Goal: Information Seeking & Learning: Learn about a topic

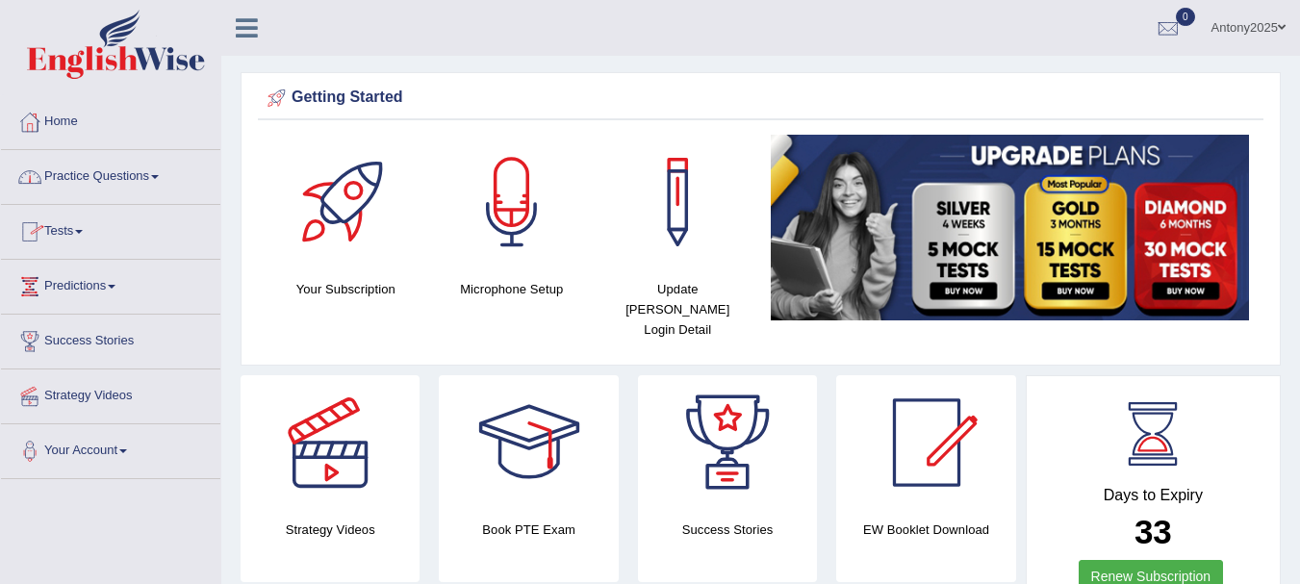
click at [159, 178] on span at bounding box center [155, 177] width 8 height 4
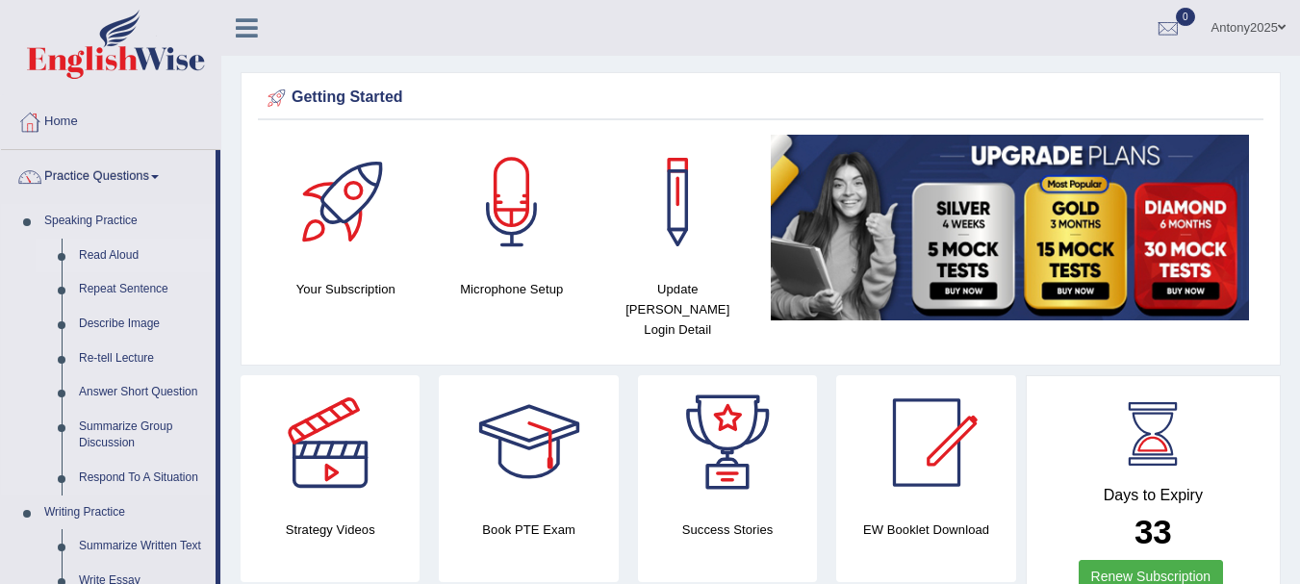
click at [115, 253] on link "Read Aloud" at bounding box center [142, 256] width 145 height 35
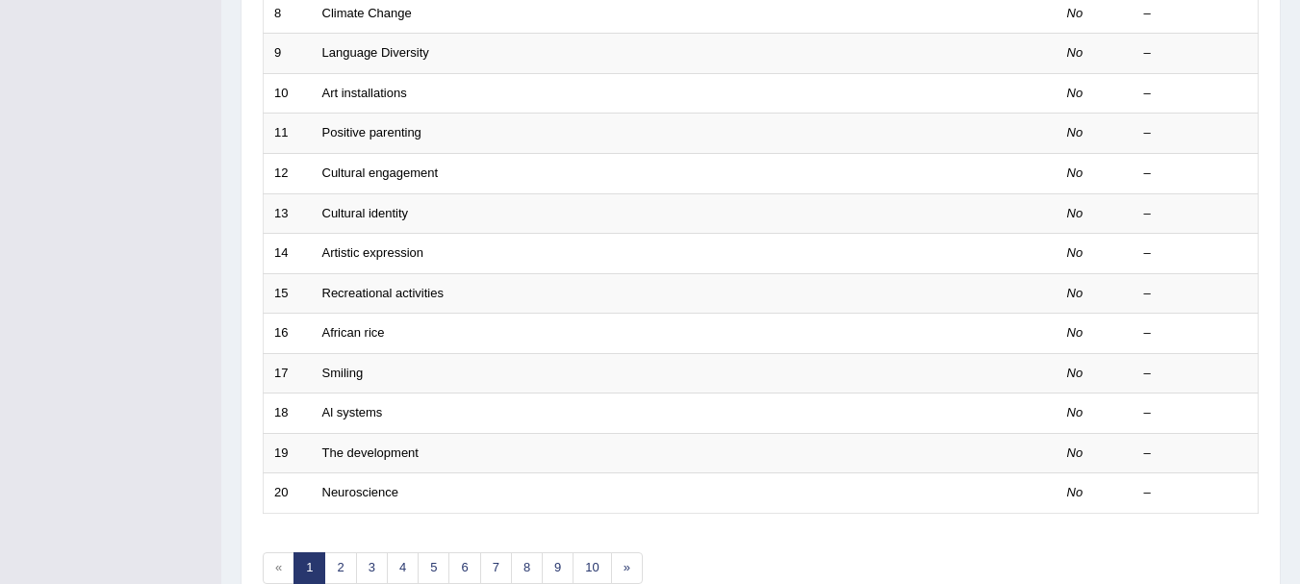
scroll to position [614, 0]
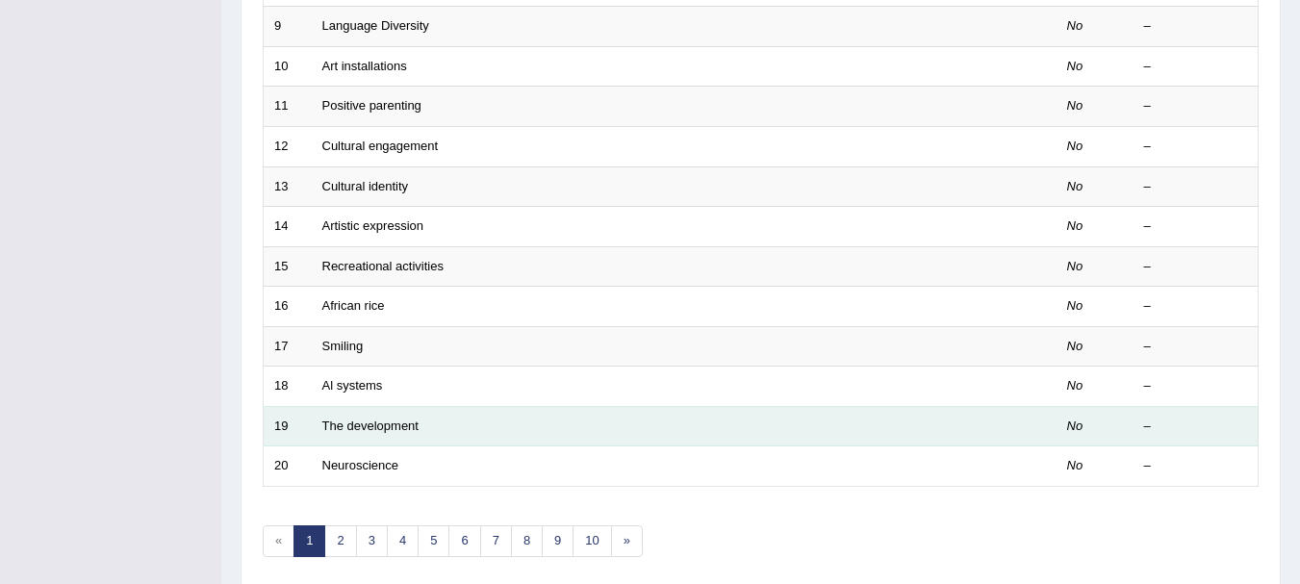
click at [586, 422] on td "The development" at bounding box center [612, 426] width 601 height 40
click at [494, 419] on td "The development" at bounding box center [612, 426] width 601 height 40
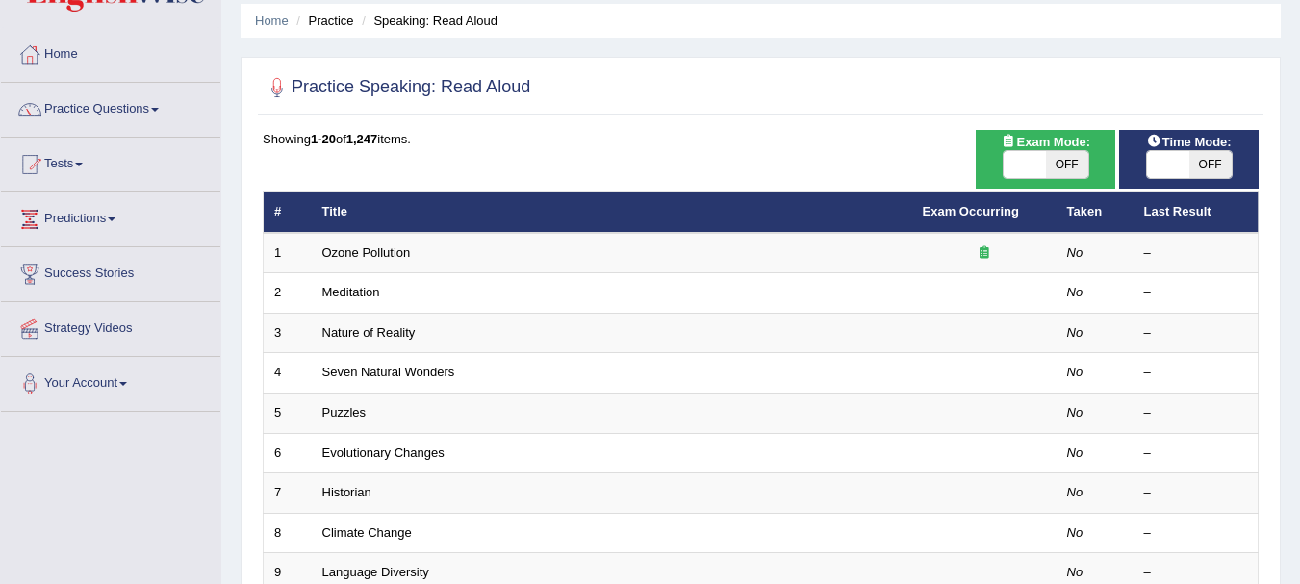
scroll to position [0, 0]
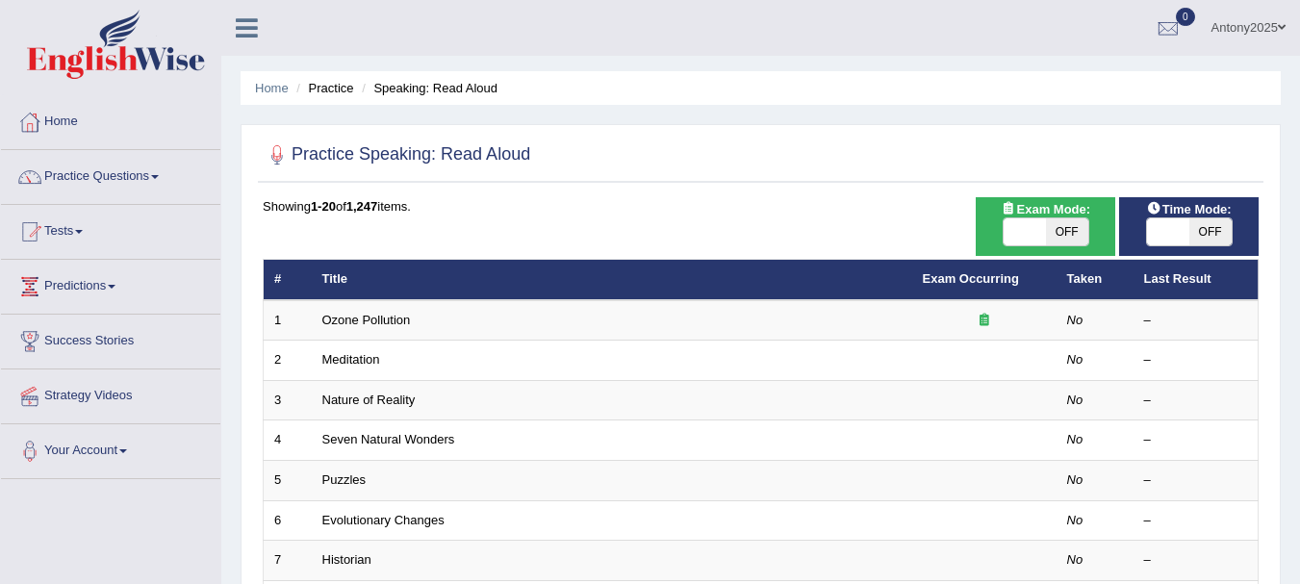
click at [1206, 233] on span "OFF" at bounding box center [1211, 231] width 42 height 27
checkbox input "true"
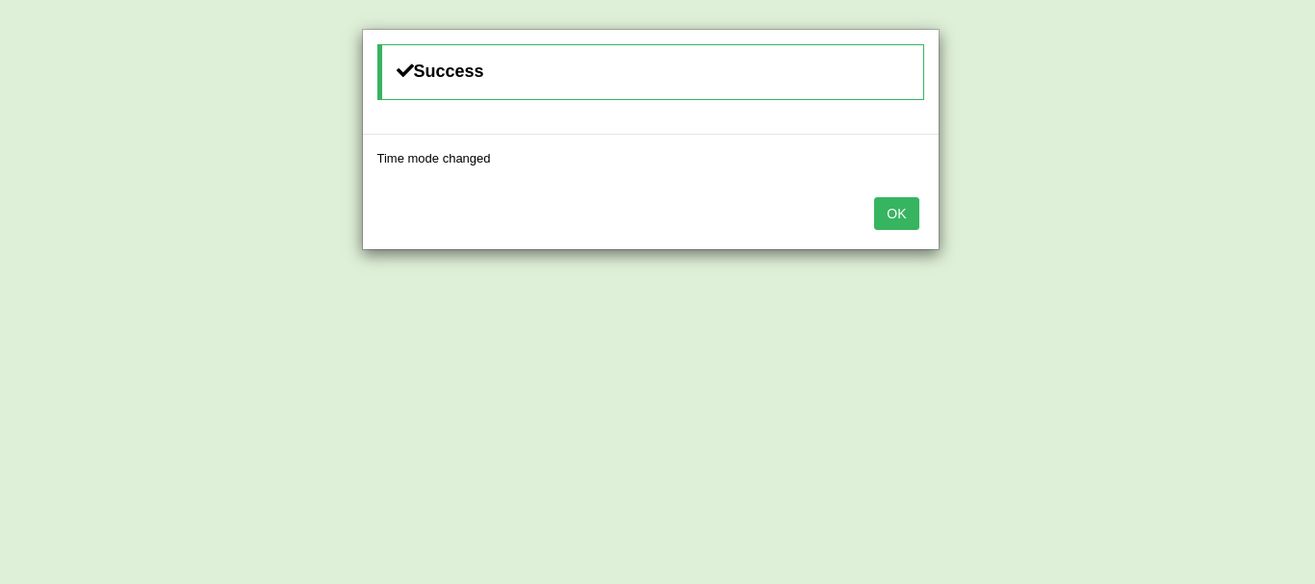
click at [887, 218] on button "OK" at bounding box center [896, 213] width 44 height 33
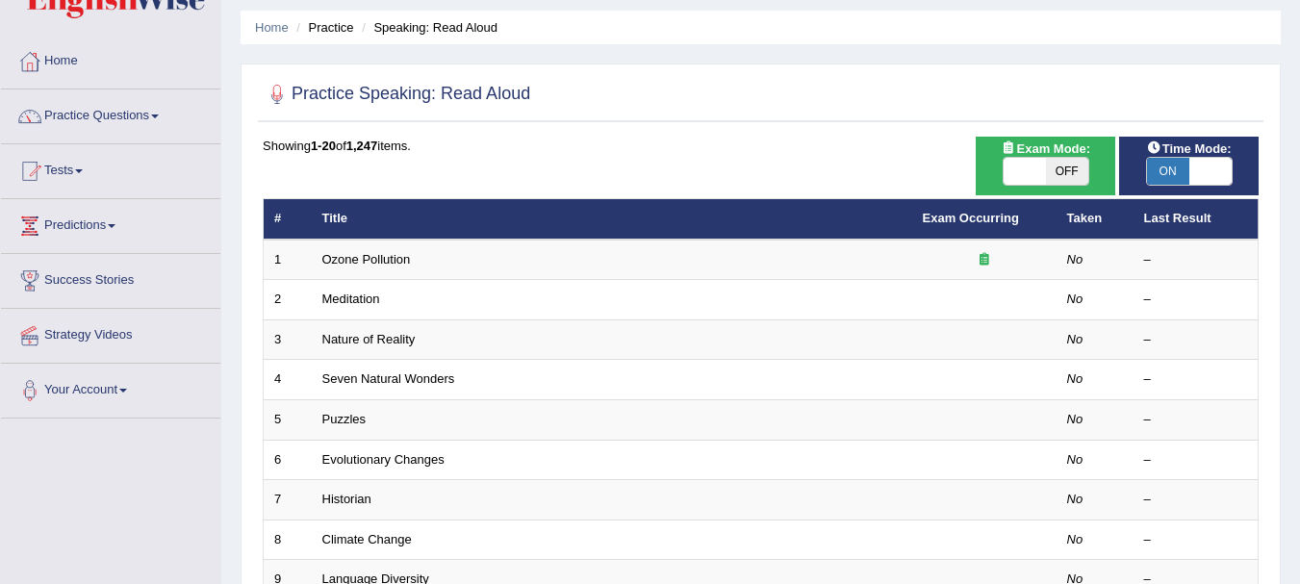
scroll to position [64, 0]
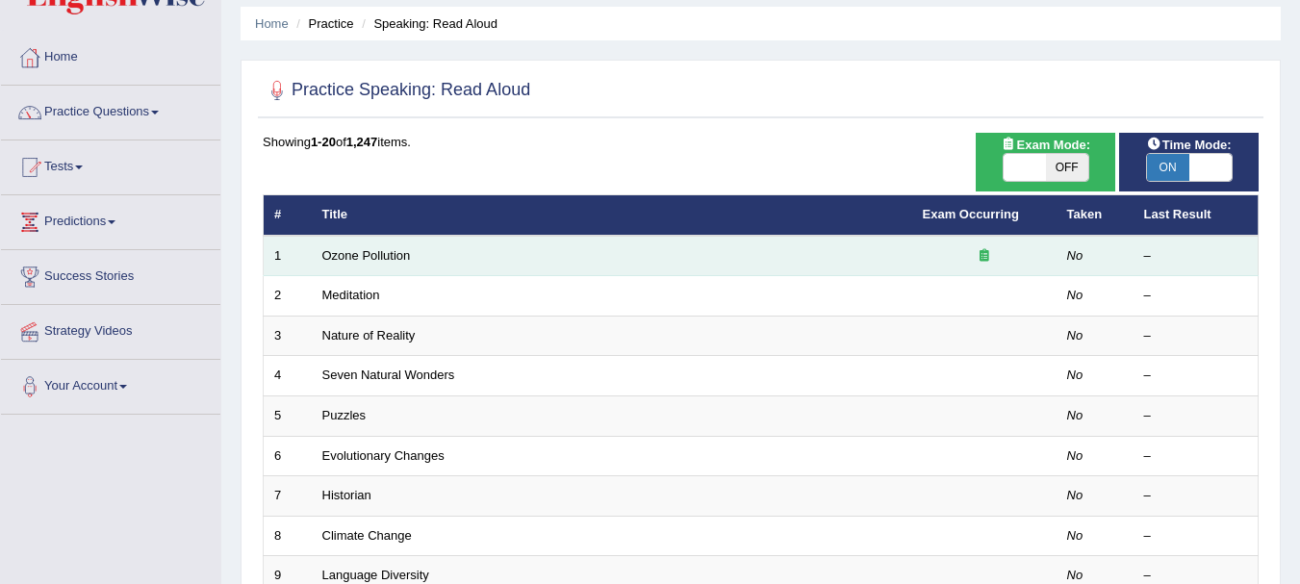
click at [1028, 252] on div at bounding box center [984, 256] width 123 height 18
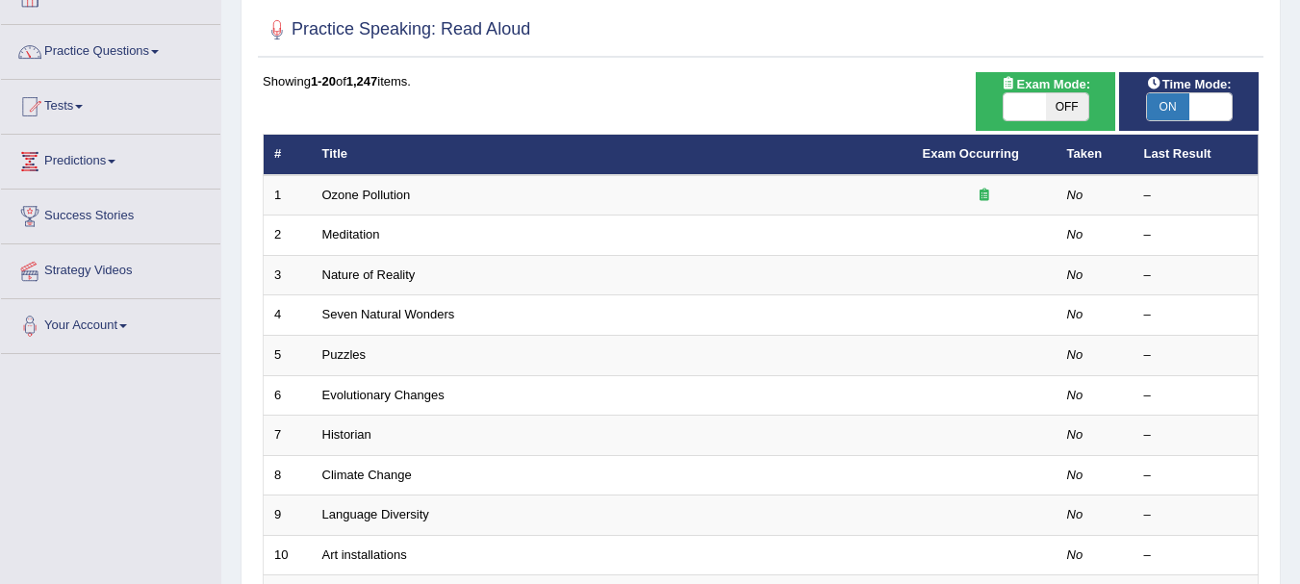
scroll to position [0, 0]
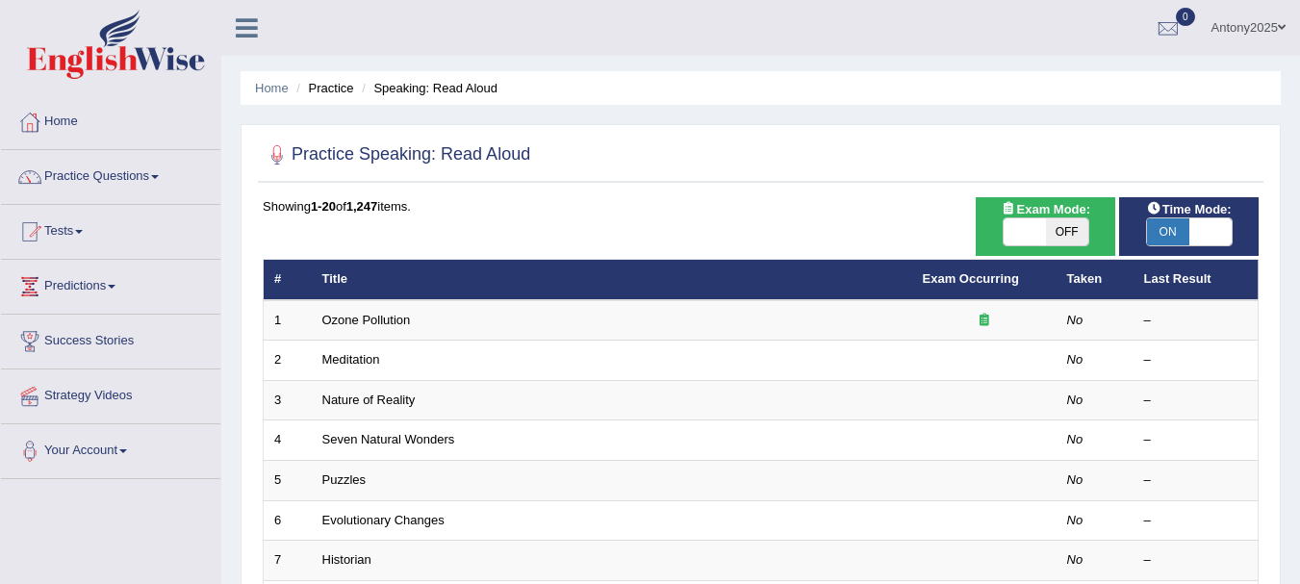
click at [324, 83] on li "Practice" at bounding box center [323, 88] width 62 height 18
click at [83, 231] on span at bounding box center [79, 232] width 8 height 4
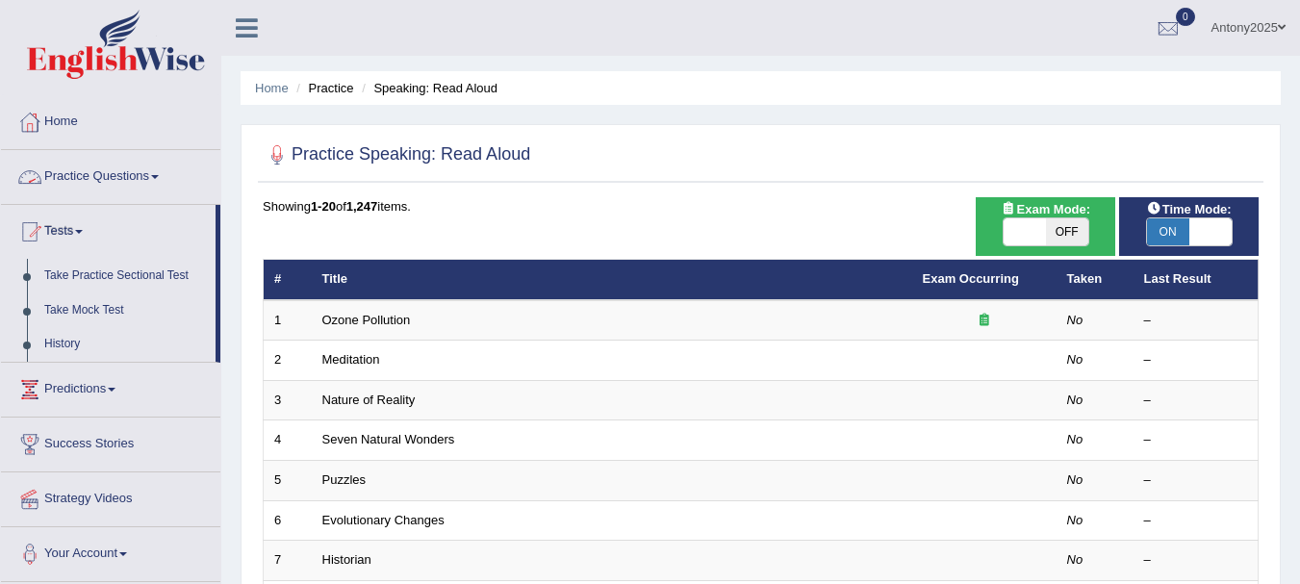
click at [157, 178] on link "Practice Questions" at bounding box center [110, 174] width 219 height 48
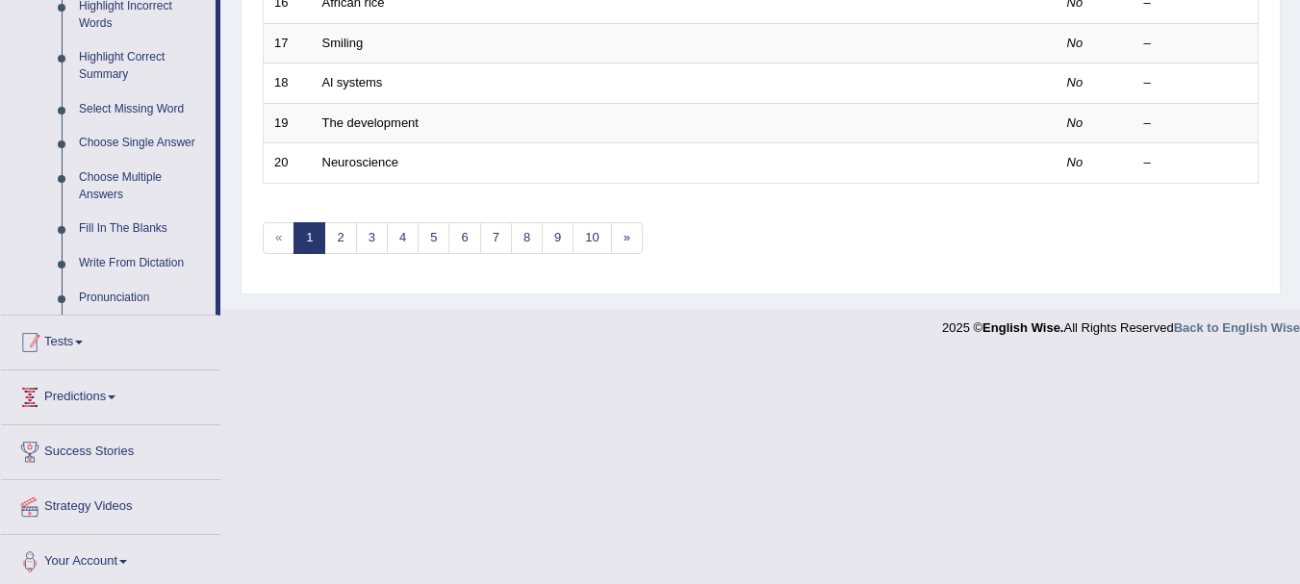
scroll to position [924, 0]
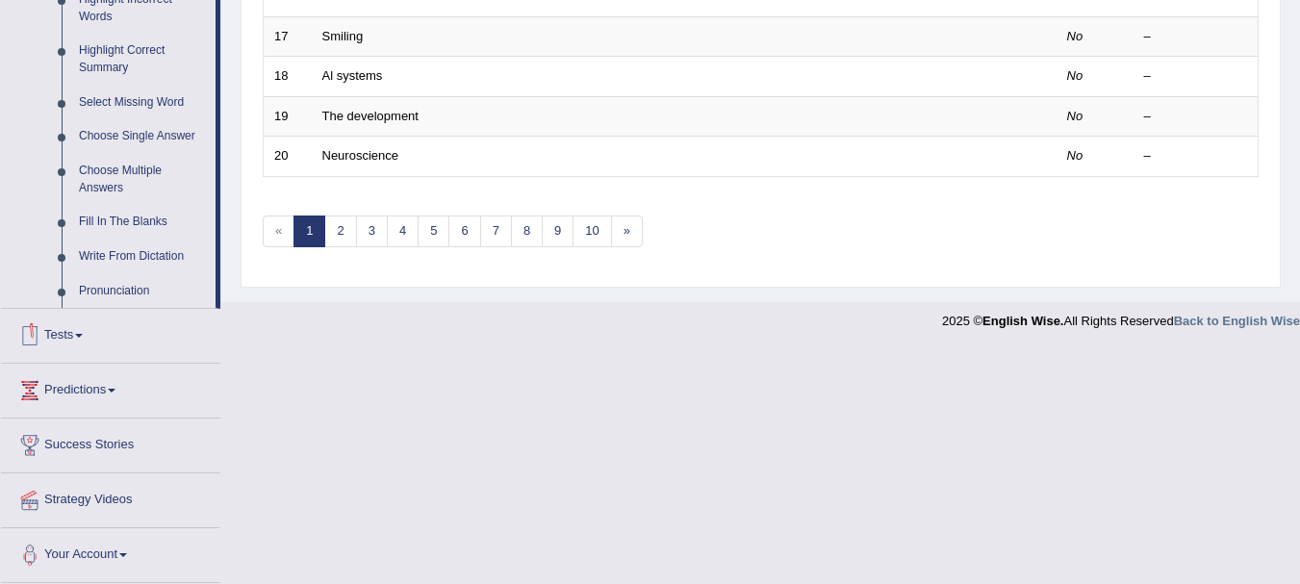
click at [78, 336] on link "Tests" at bounding box center [110, 333] width 219 height 48
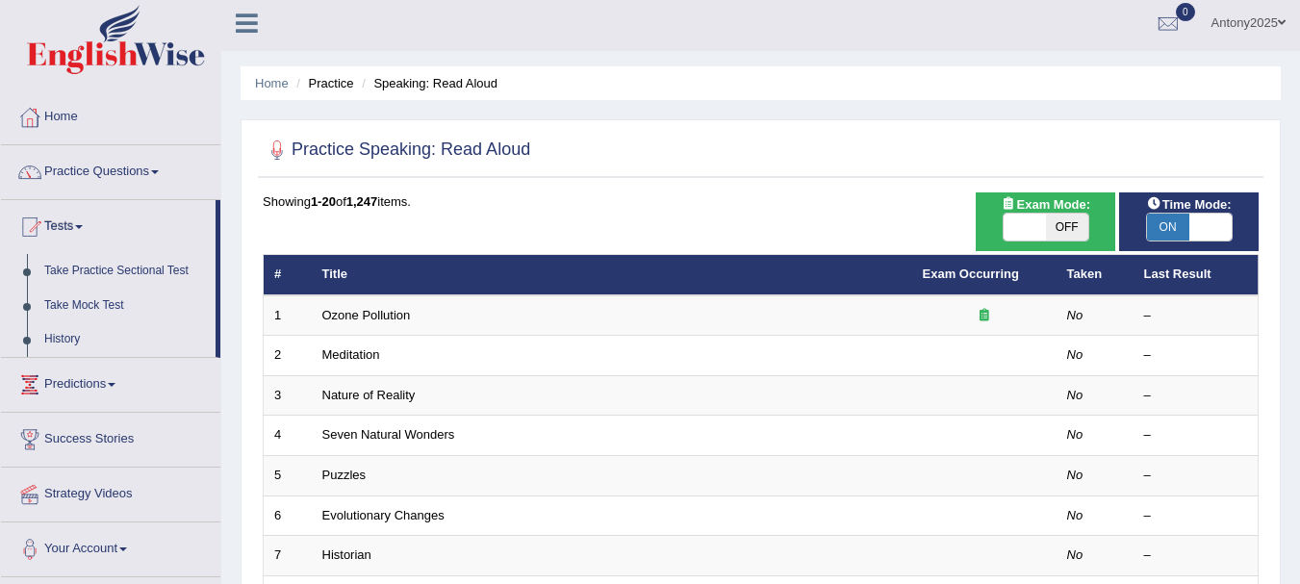
scroll to position [0, 0]
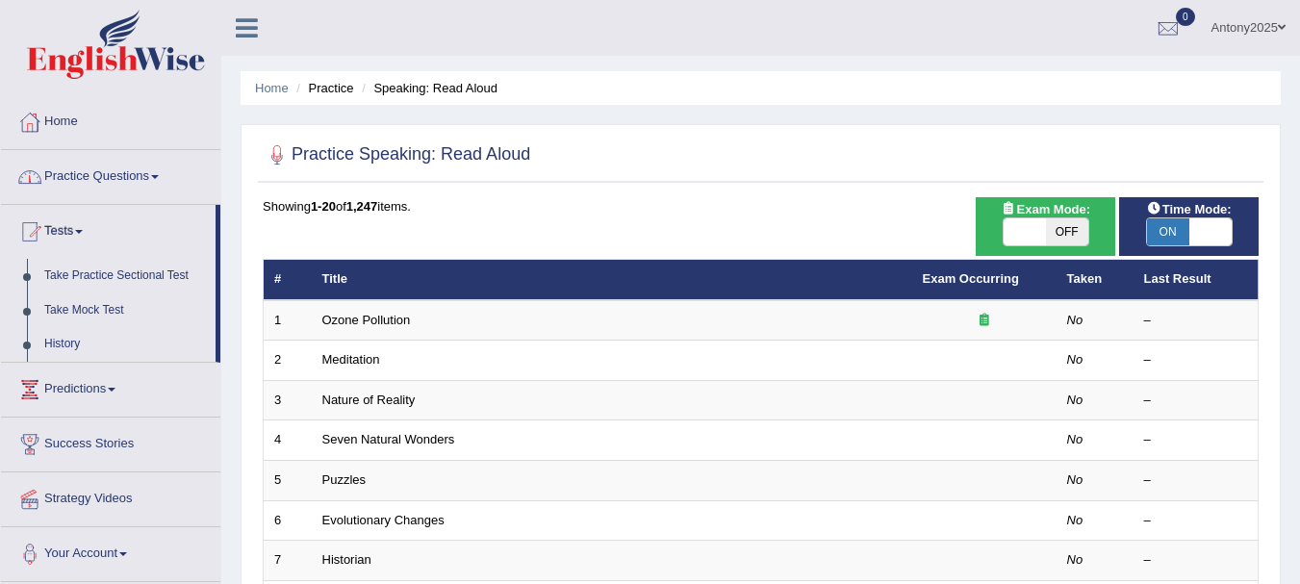
click at [159, 177] on span at bounding box center [155, 177] width 8 height 4
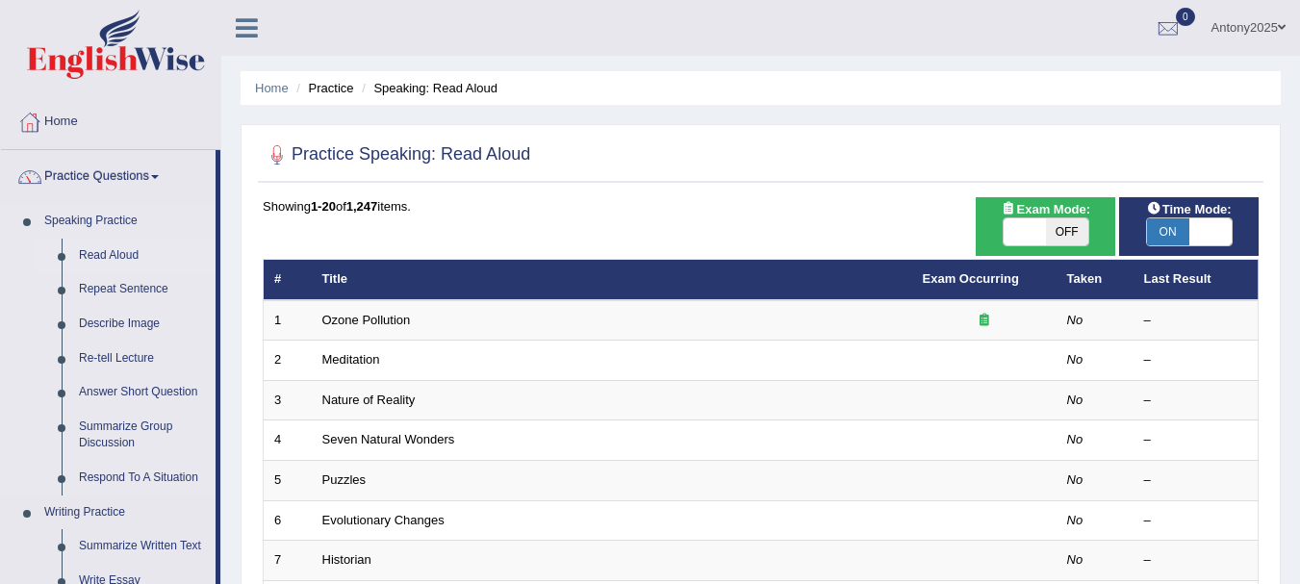
click at [114, 251] on link "Read Aloud" at bounding box center [142, 256] width 145 height 35
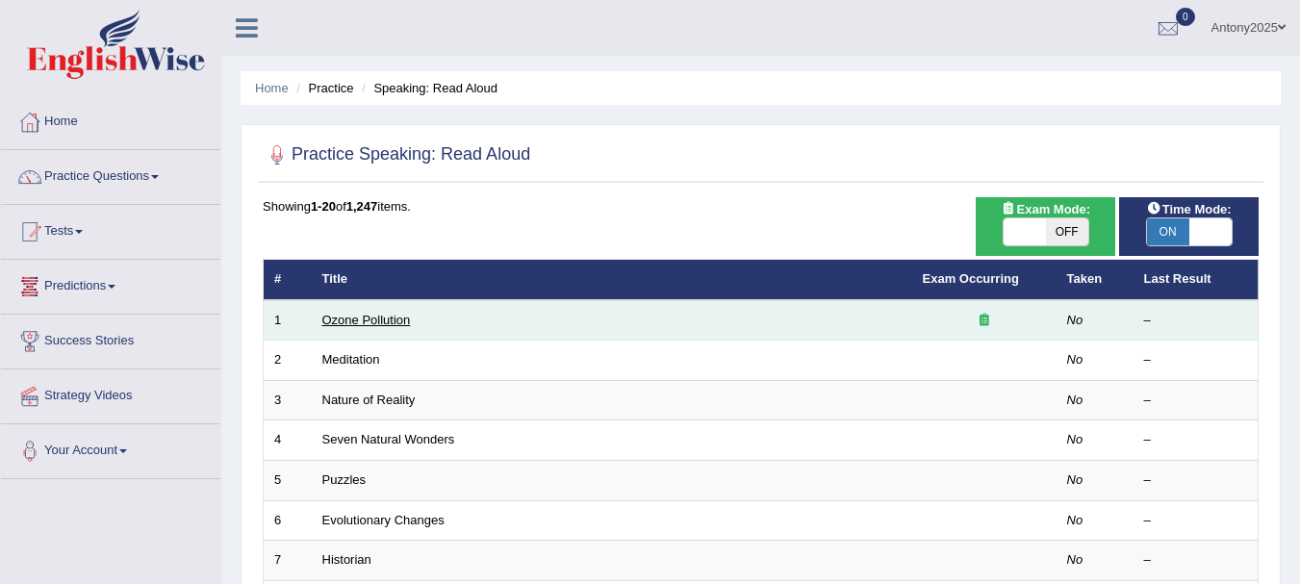
click at [395, 322] on link "Ozone Pollution" at bounding box center [366, 320] width 89 height 14
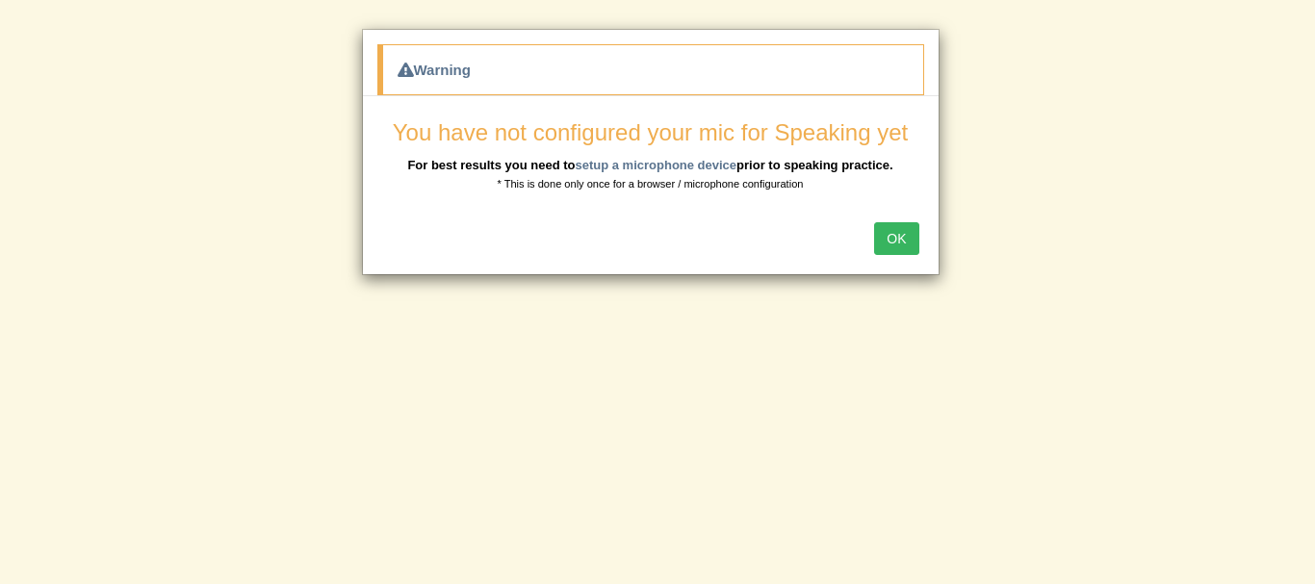
click at [894, 244] on button "OK" at bounding box center [896, 238] width 44 height 33
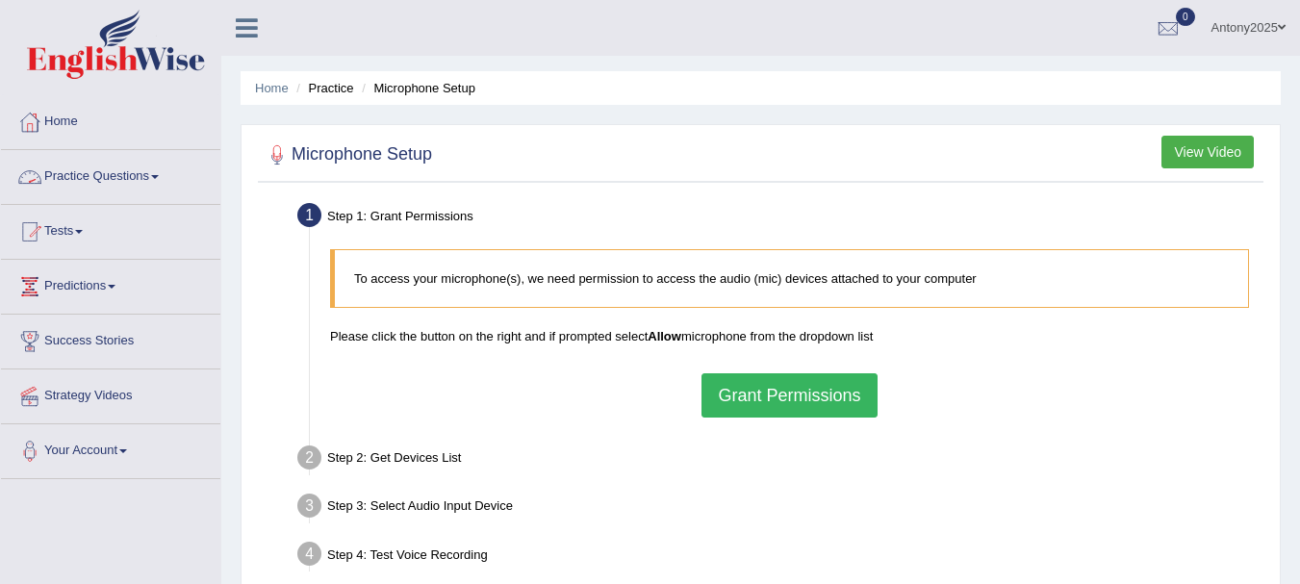
click at [157, 179] on link "Practice Questions" at bounding box center [110, 174] width 219 height 48
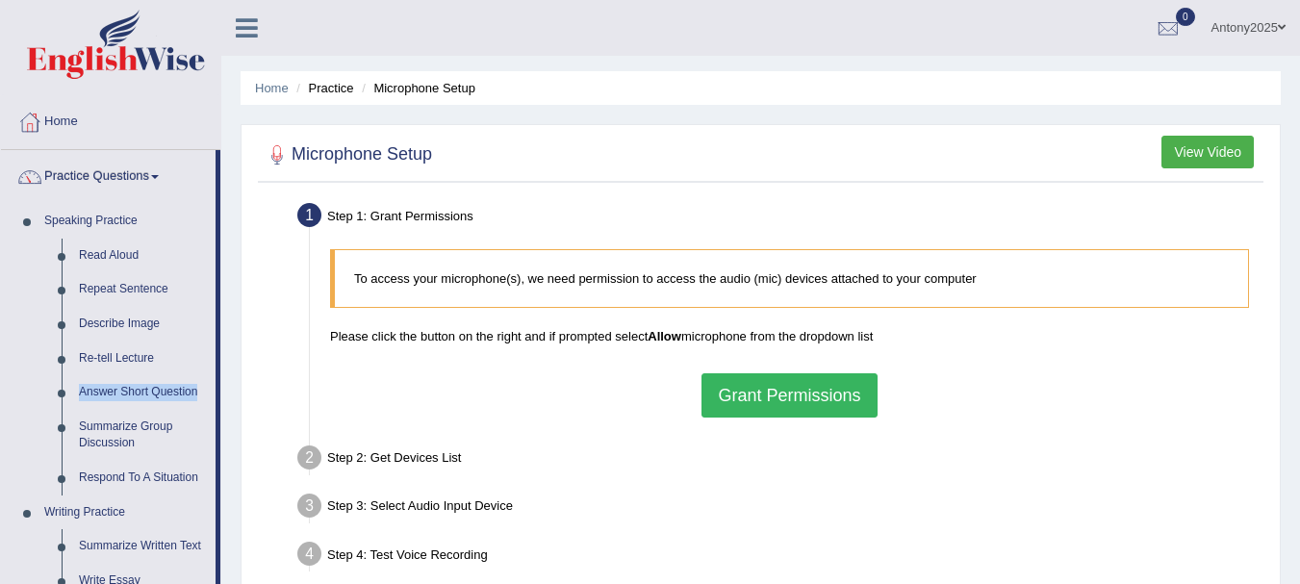
drag, startPoint x: 220, startPoint y: 355, endPoint x: 216, endPoint y: 383, distance: 28.3
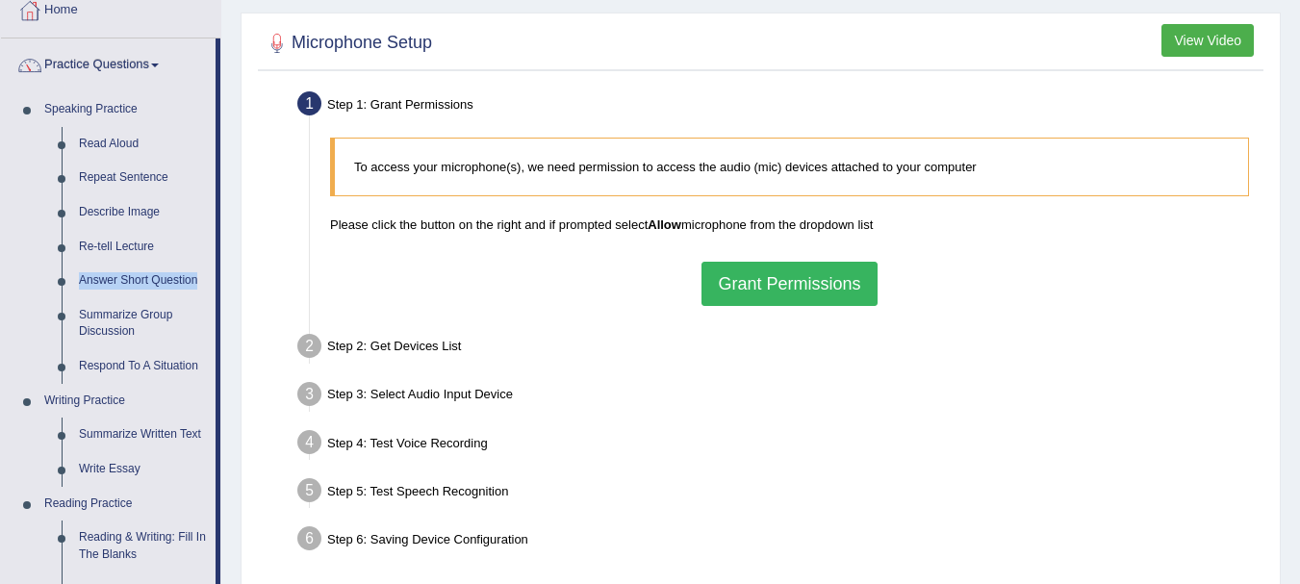
scroll to position [115, 0]
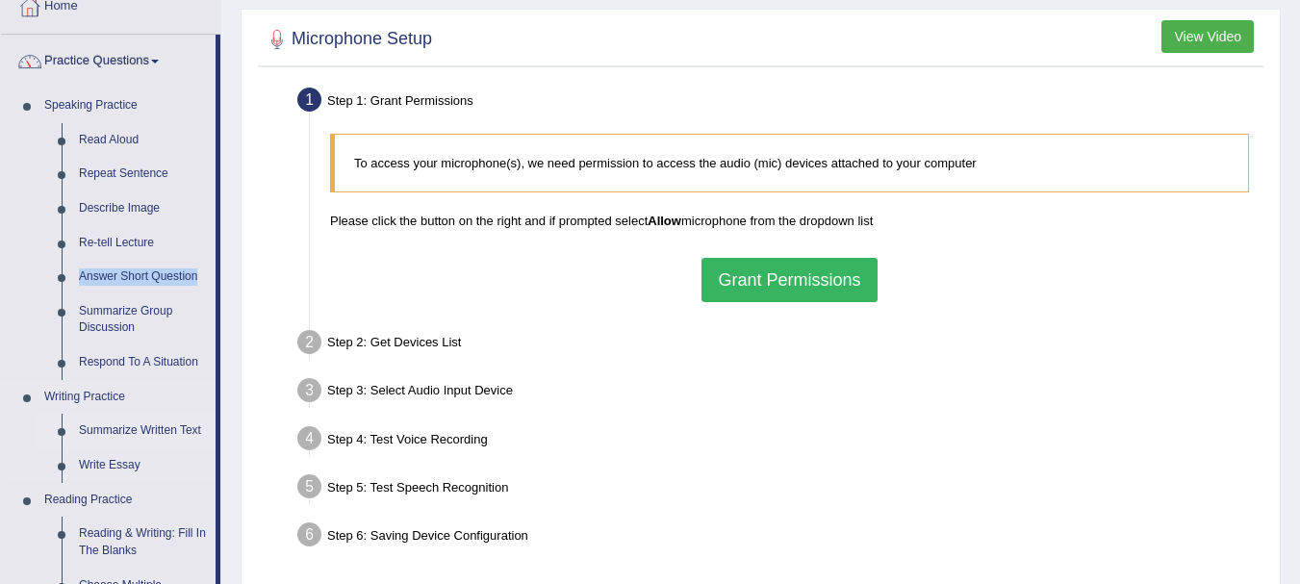
click at [190, 423] on link "Summarize Written Text" at bounding box center [142, 431] width 145 height 35
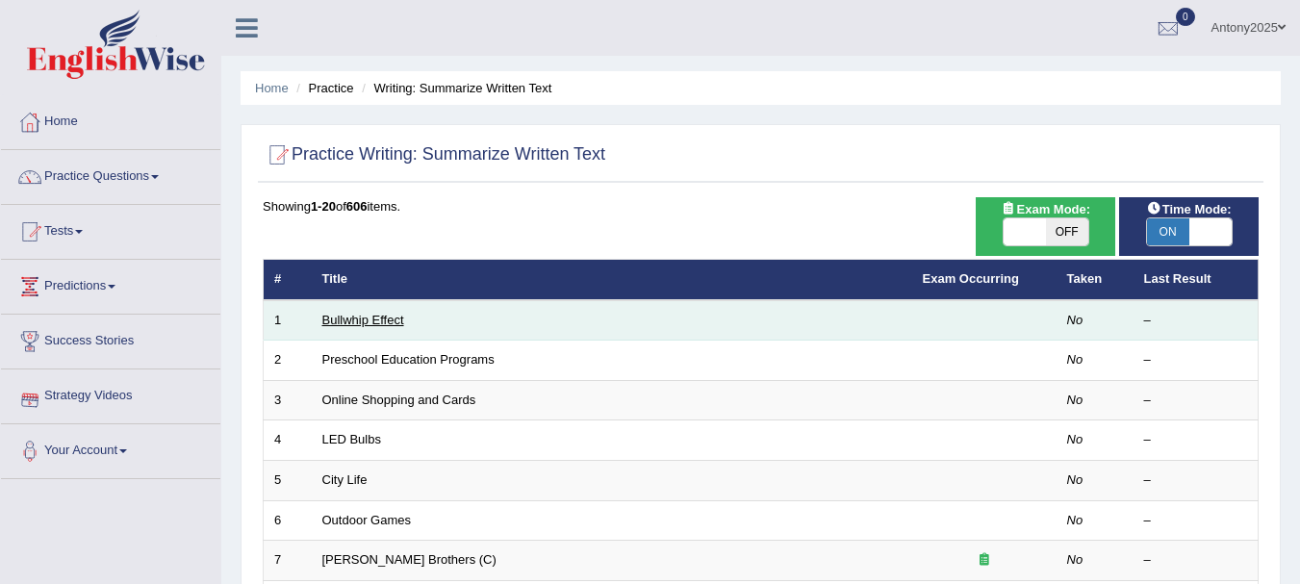
click at [377, 315] on link "Bullwhip Effect" at bounding box center [363, 320] width 82 height 14
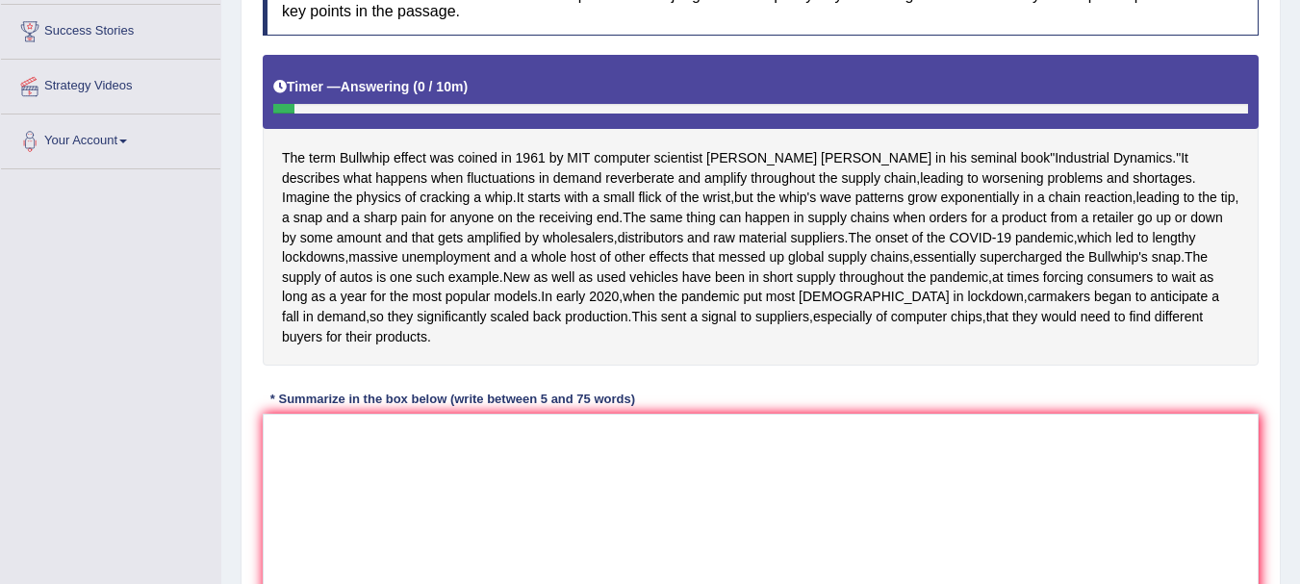
scroll to position [312, 0]
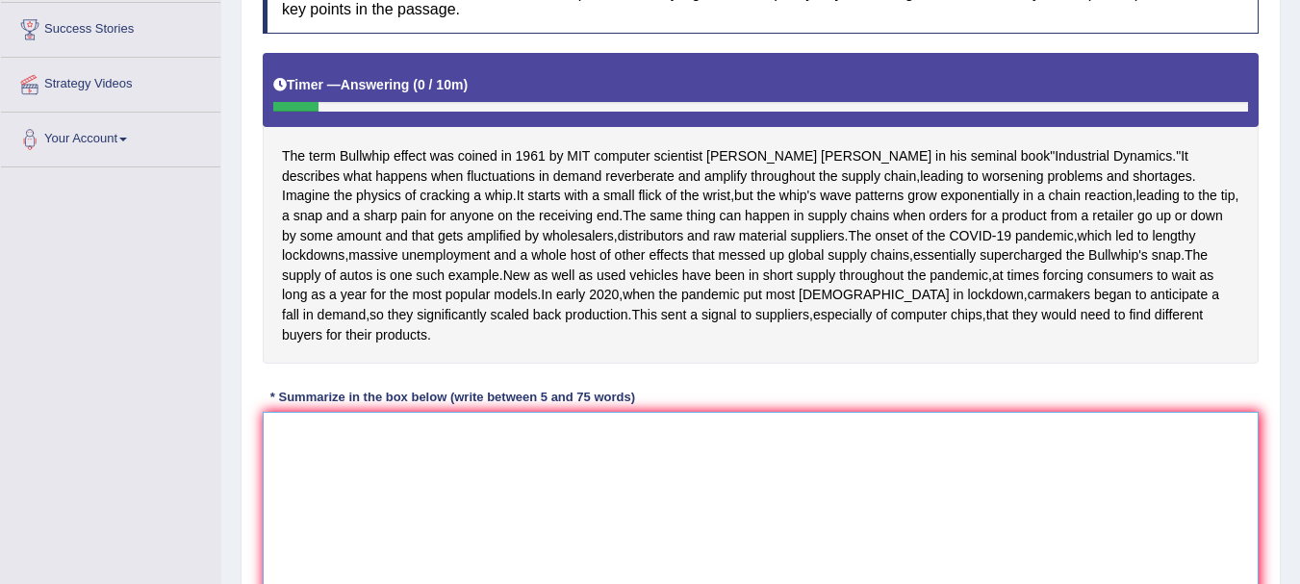
click at [308, 546] on textarea at bounding box center [761, 505] width 996 height 187
type textarea "t"
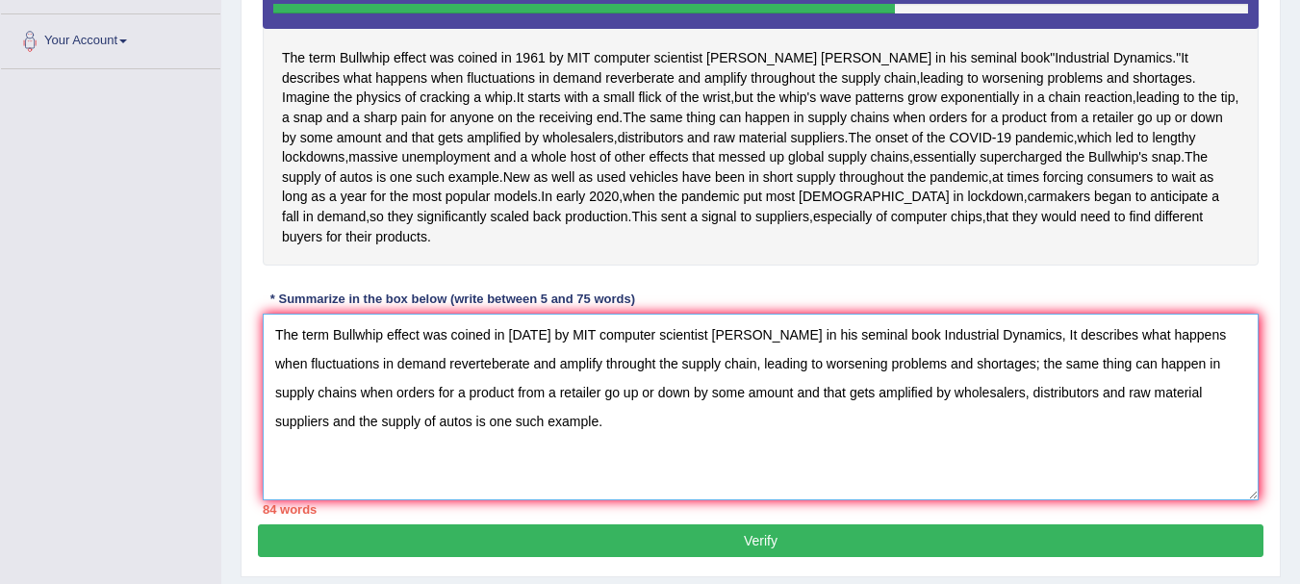
scroll to position [414, 0]
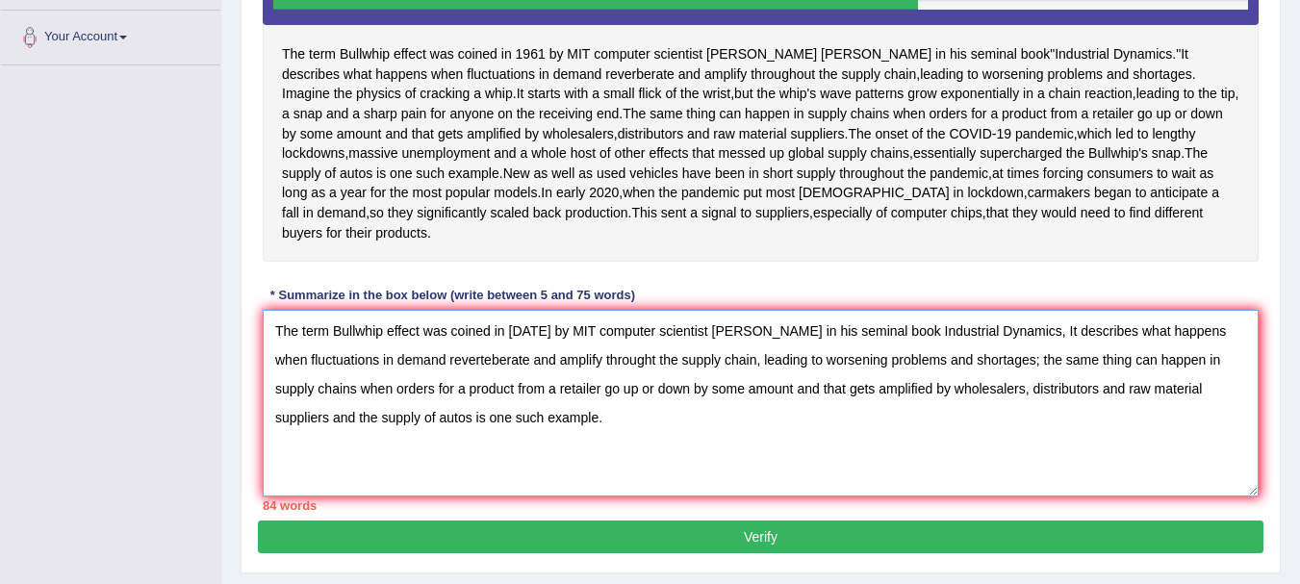
click at [701, 432] on textarea "The term Bullwhip effect was coined in 1961 by MIT computer scientist jAY Forre…" at bounding box center [761, 403] width 996 height 187
click at [718, 428] on textarea "The term Bullwhip effect was coined in 1961 by MIT computer scientist jAY Forre…" at bounding box center [761, 403] width 996 height 187
click at [902, 428] on textarea "The term Bullwhip effect was coined in 1961 by MIT computer scientist Jay Forre…" at bounding box center [761, 403] width 996 height 187
click at [1020, 433] on textarea "The term Bullwhip effect was coined in 1961 by MIT computer scientist Jay Forre…" at bounding box center [761, 403] width 996 height 187
click at [1038, 434] on textarea "The term Bullwhip effect was coined in 1961 by MIT computer scientist Jay Forre…" at bounding box center [761, 403] width 996 height 187
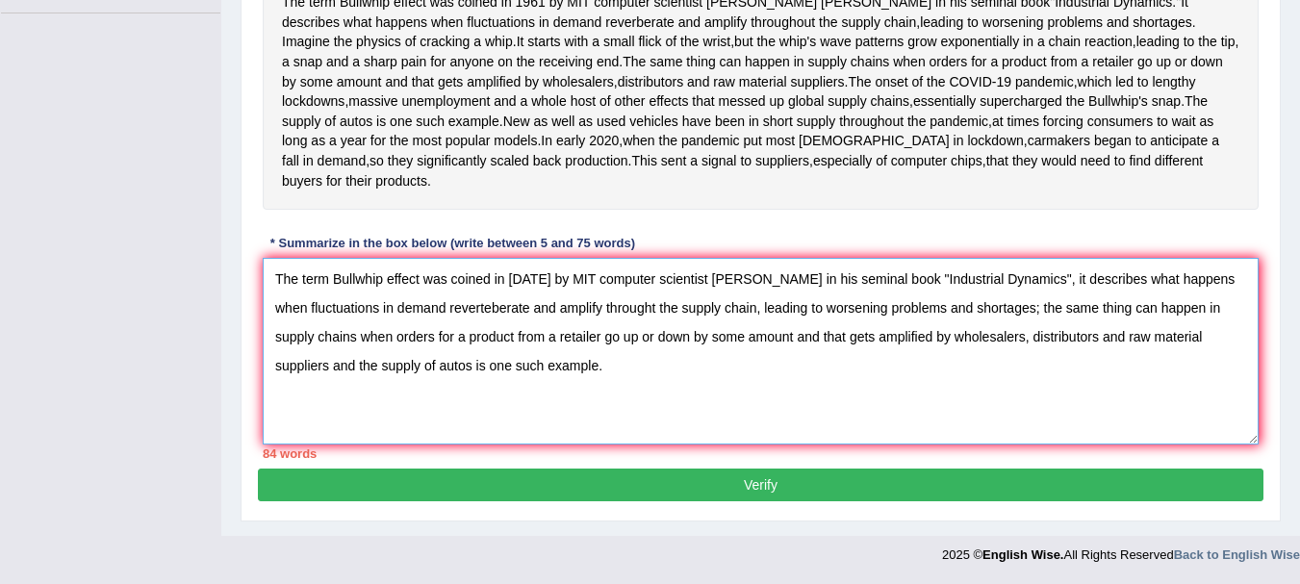
scroll to position [565, 0]
type textarea "The term Bullwhip effect was coined in 1961 by MIT computer scientist Jay Forre…"
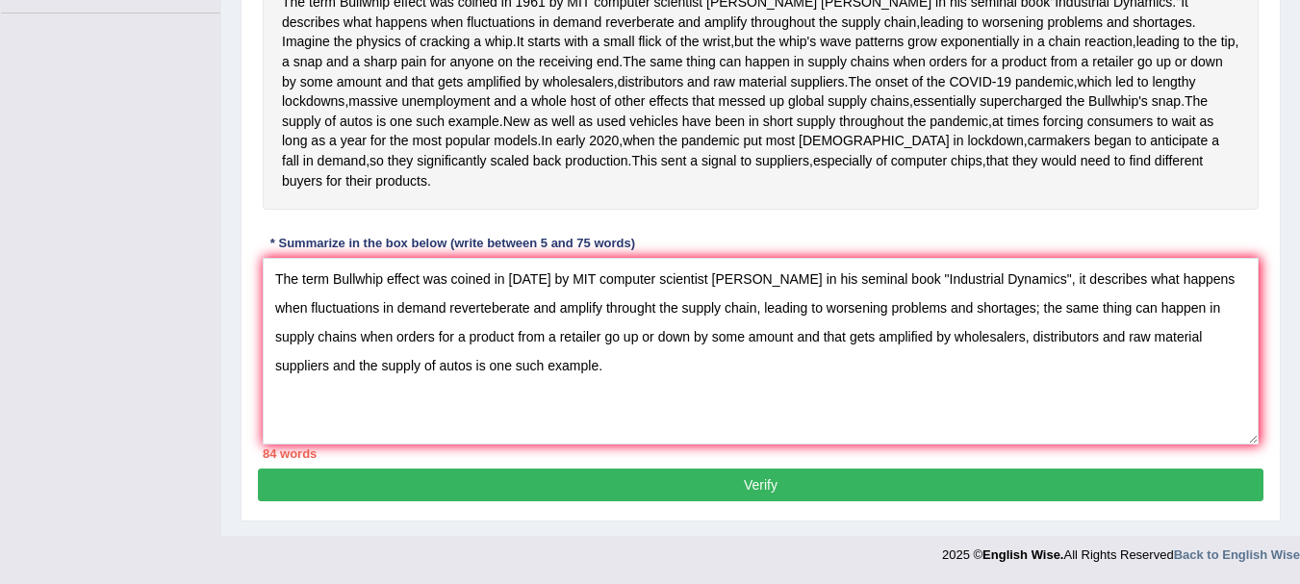
click at [960, 477] on button "Verify" at bounding box center [761, 485] width 1006 height 33
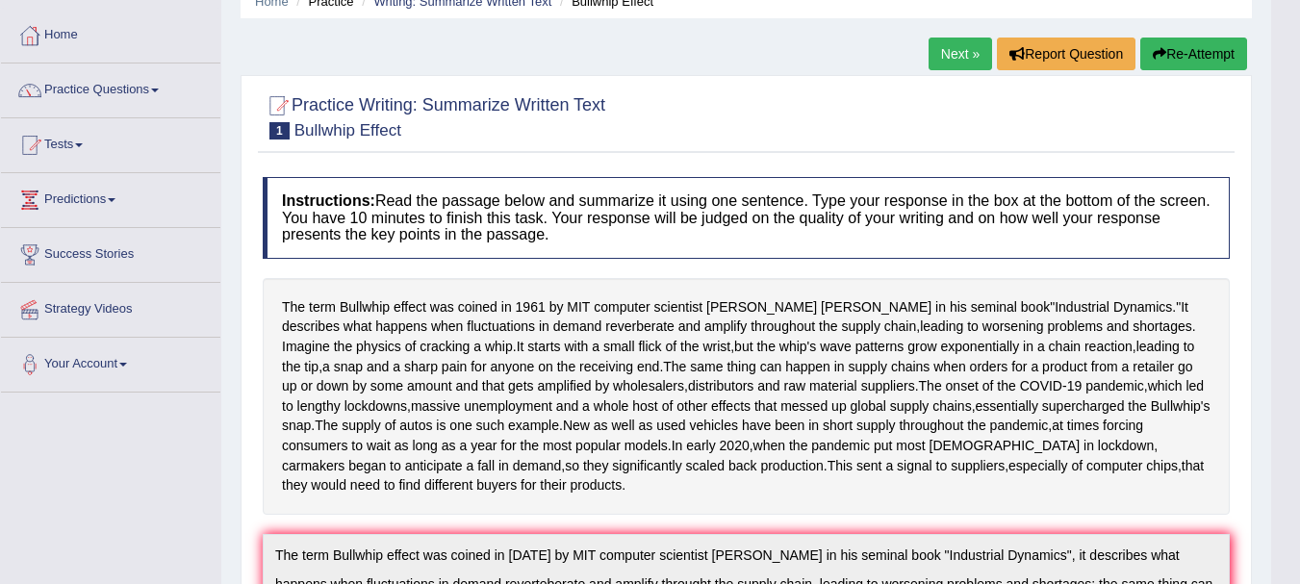
scroll to position [0, 0]
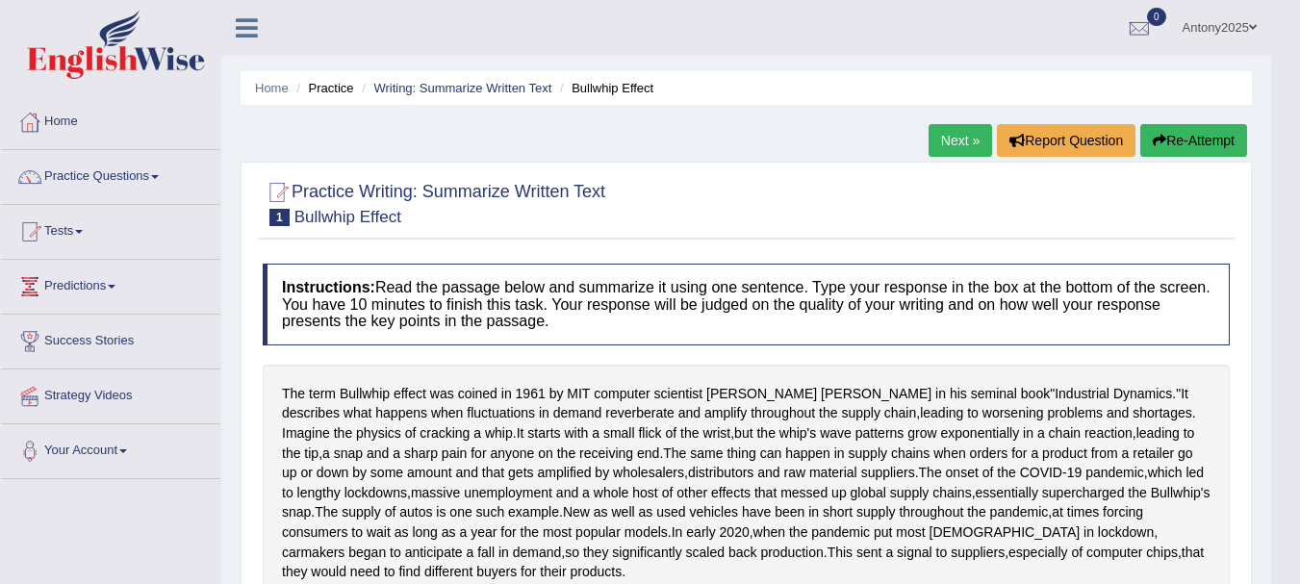
click at [159, 178] on span at bounding box center [155, 177] width 8 height 4
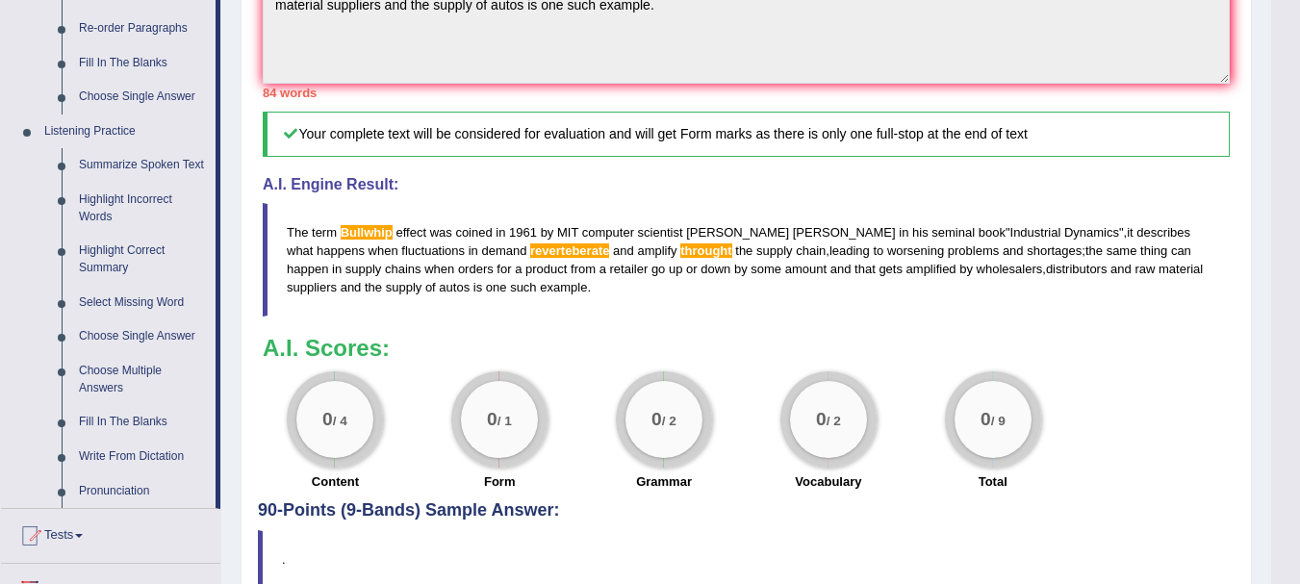
scroll to position [729, 0]
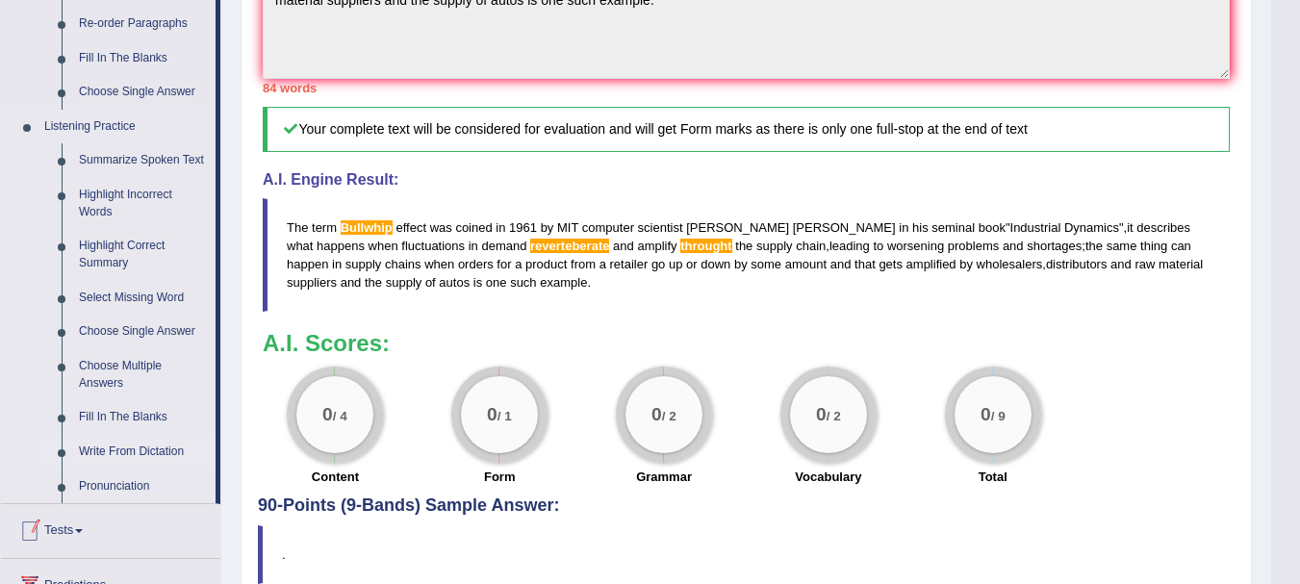
click at [174, 449] on link "Write From Dictation" at bounding box center [142, 452] width 145 height 35
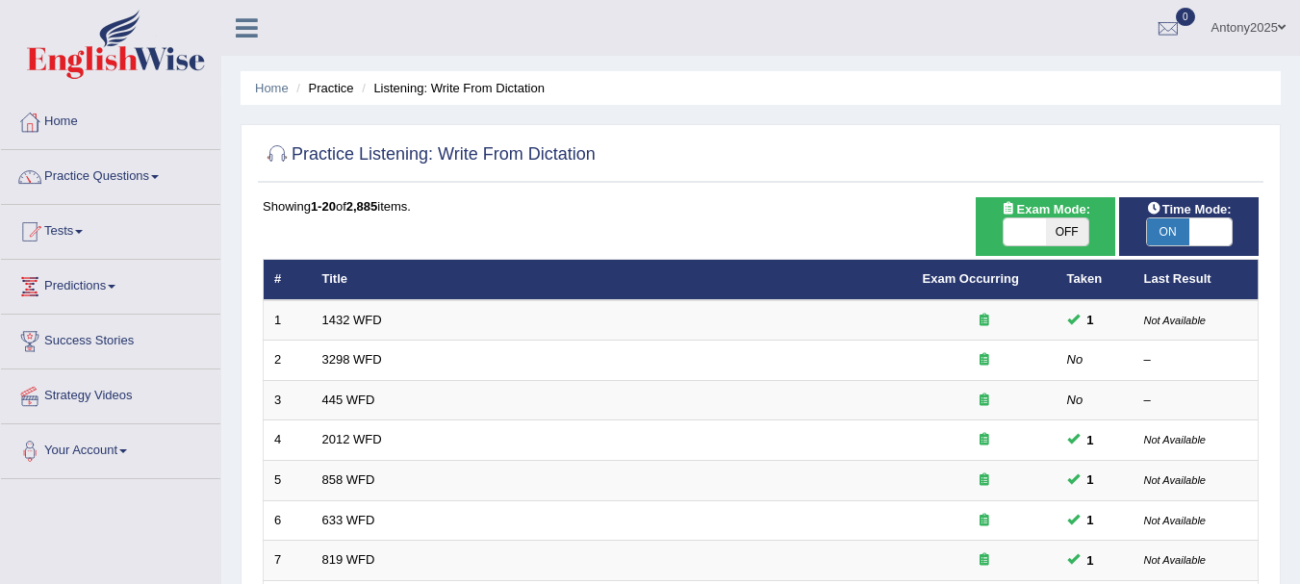
click at [1066, 230] on span "OFF" at bounding box center [1067, 231] width 42 height 27
checkbox input "true"
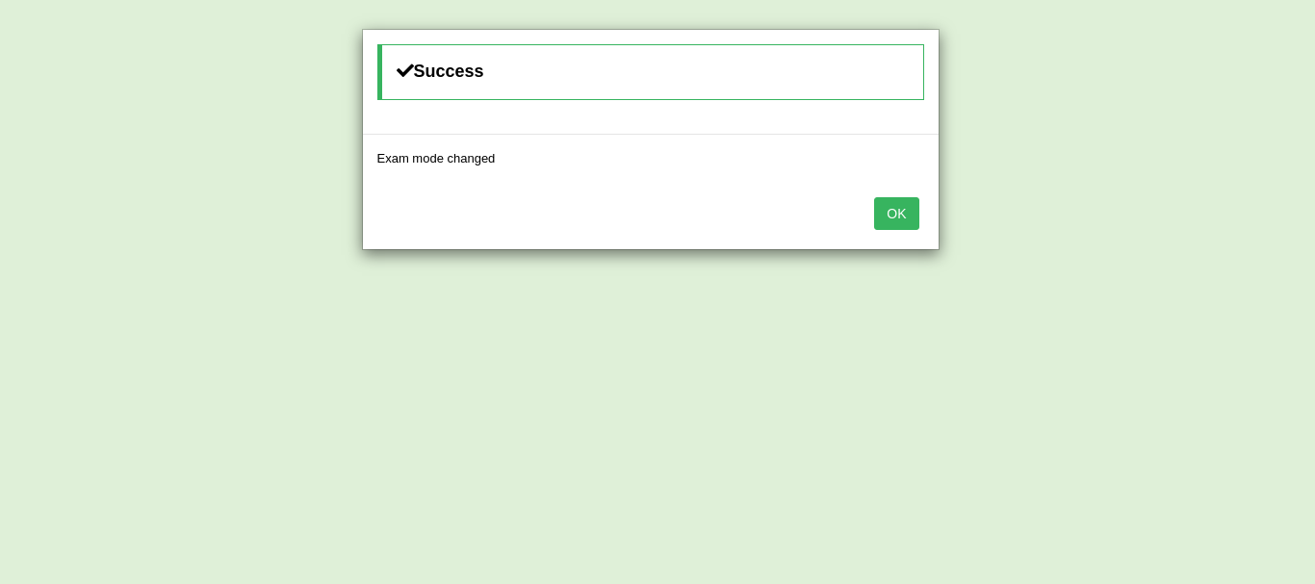
click at [891, 218] on button "OK" at bounding box center [896, 213] width 44 height 33
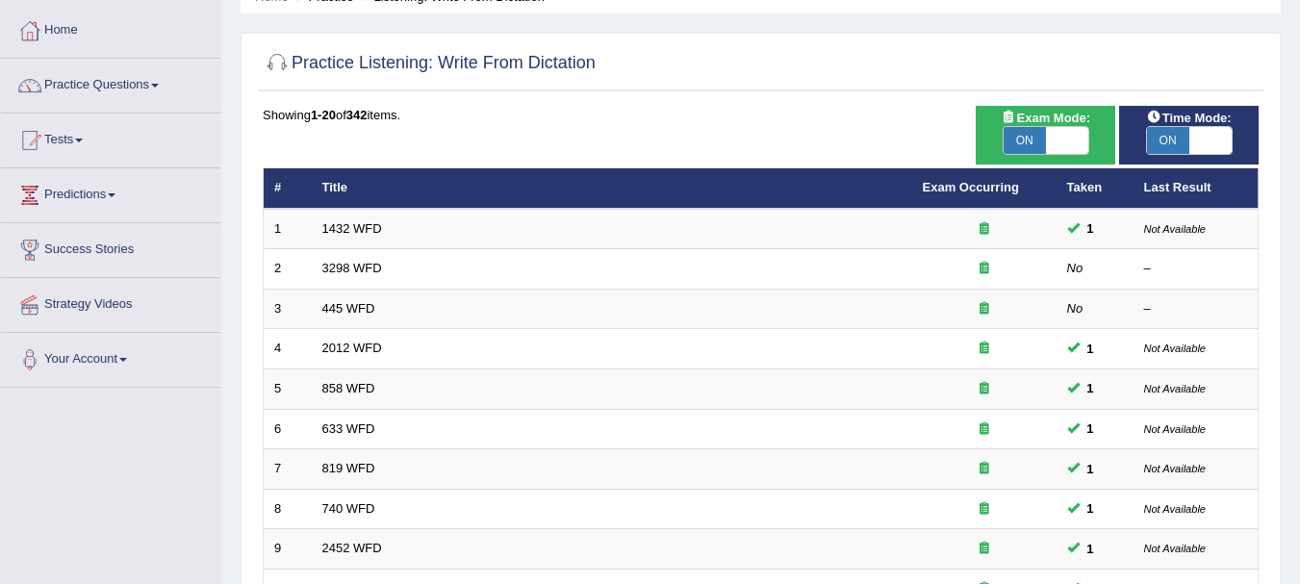
scroll to position [93, 0]
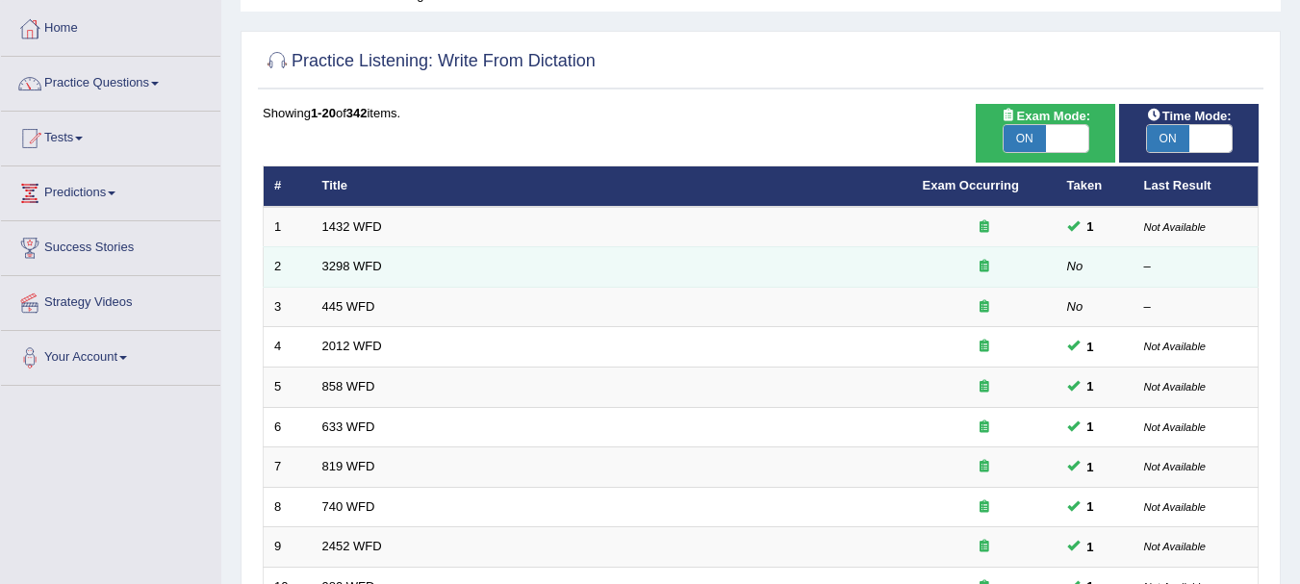
click at [400, 267] on td "3298 WFD" at bounding box center [612, 267] width 601 height 40
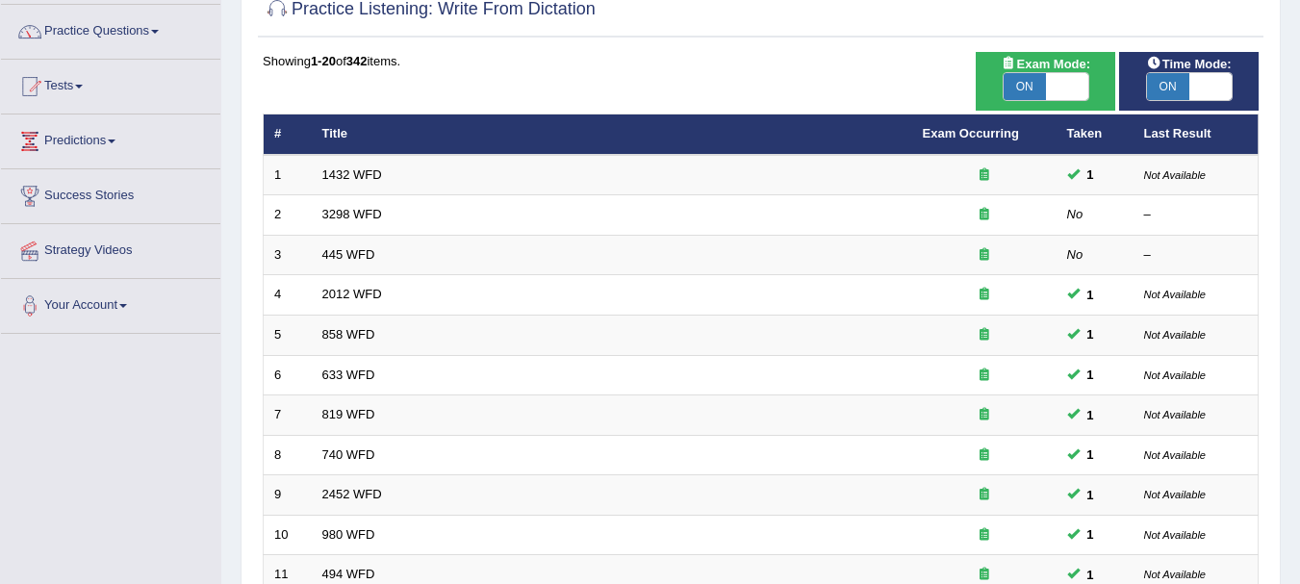
scroll to position [159, 0]
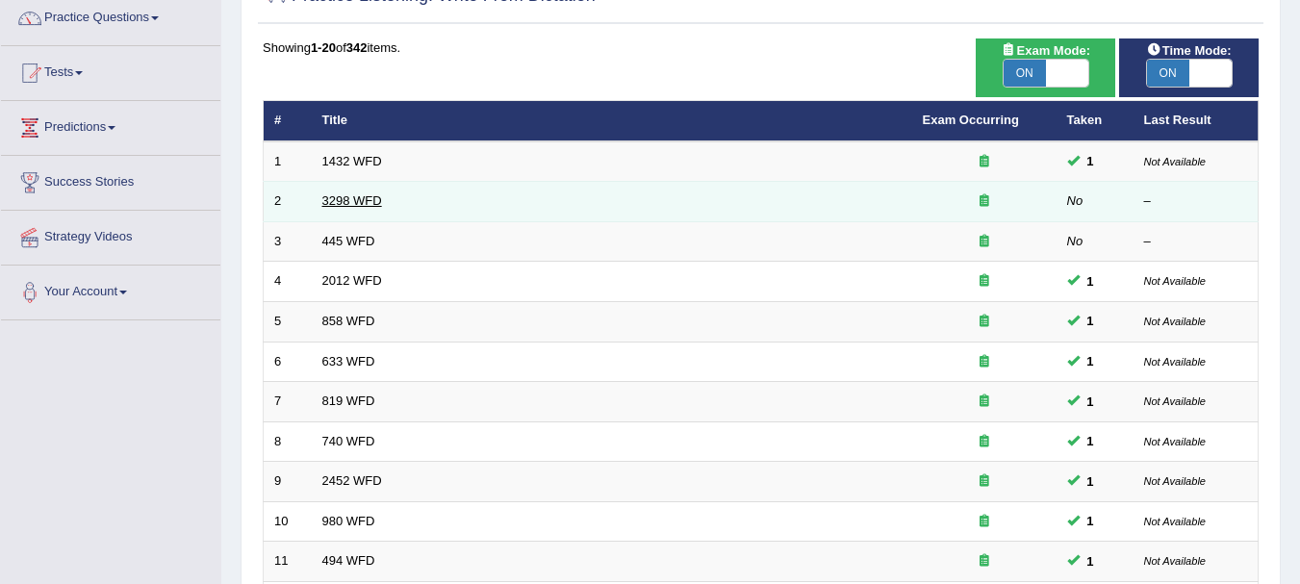
click at [345, 196] on link "3298 WFD" at bounding box center [352, 200] width 60 height 14
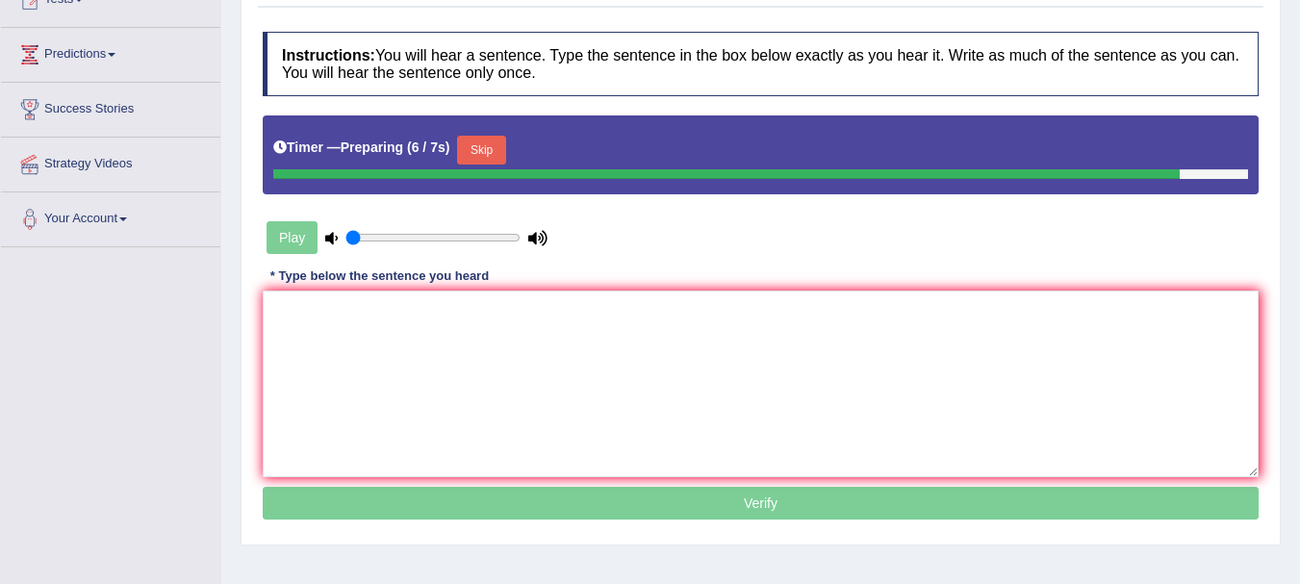
scroll to position [235, 0]
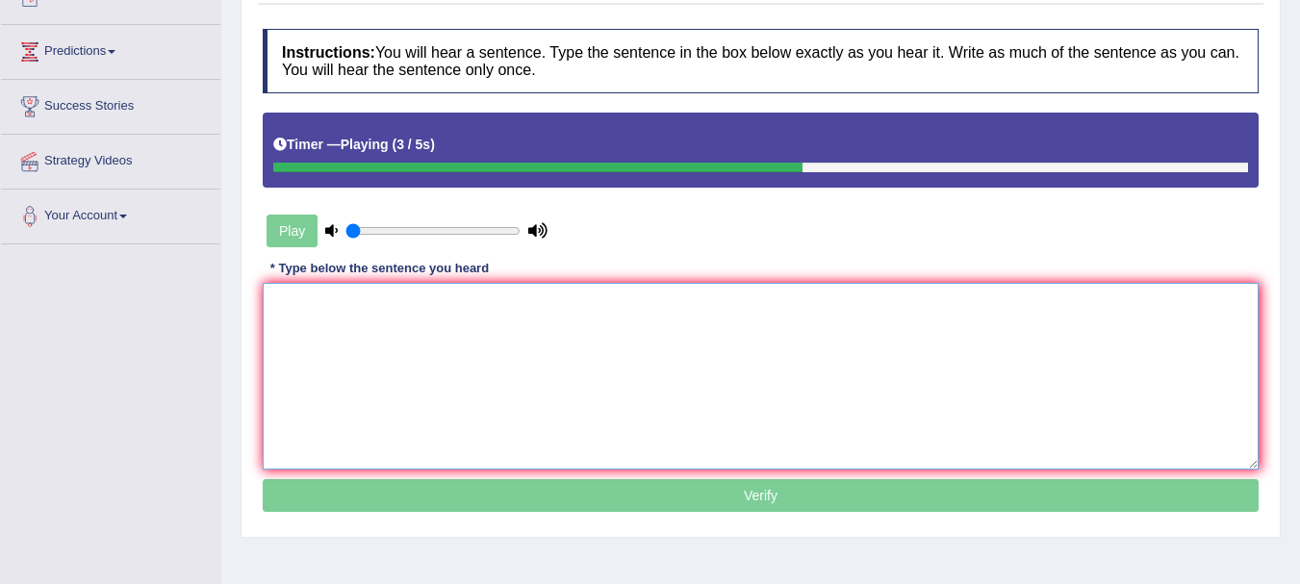
click at [526, 321] on textarea at bounding box center [761, 376] width 996 height 187
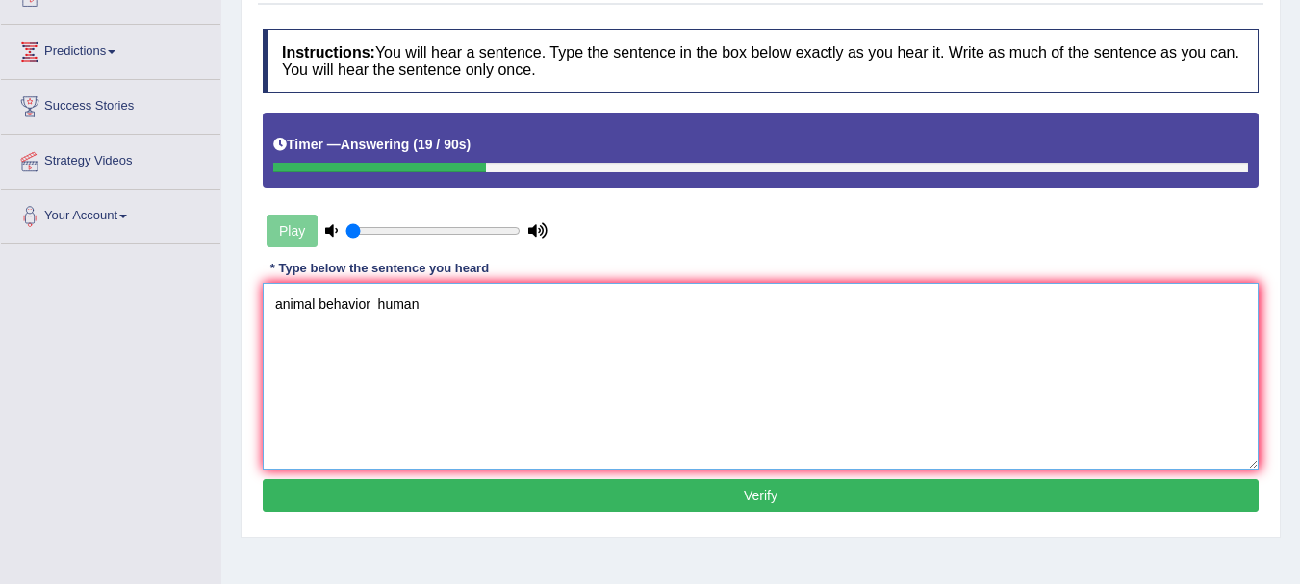
type textarea "animal behavior human"
drag, startPoint x: 396, startPoint y: 233, endPoint x: 486, endPoint y: 229, distance: 90.6
type input "0.85"
click at [486, 229] on input "range" at bounding box center [433, 230] width 175 height 15
click at [441, 314] on textarea "animal behavior human" at bounding box center [761, 376] width 996 height 187
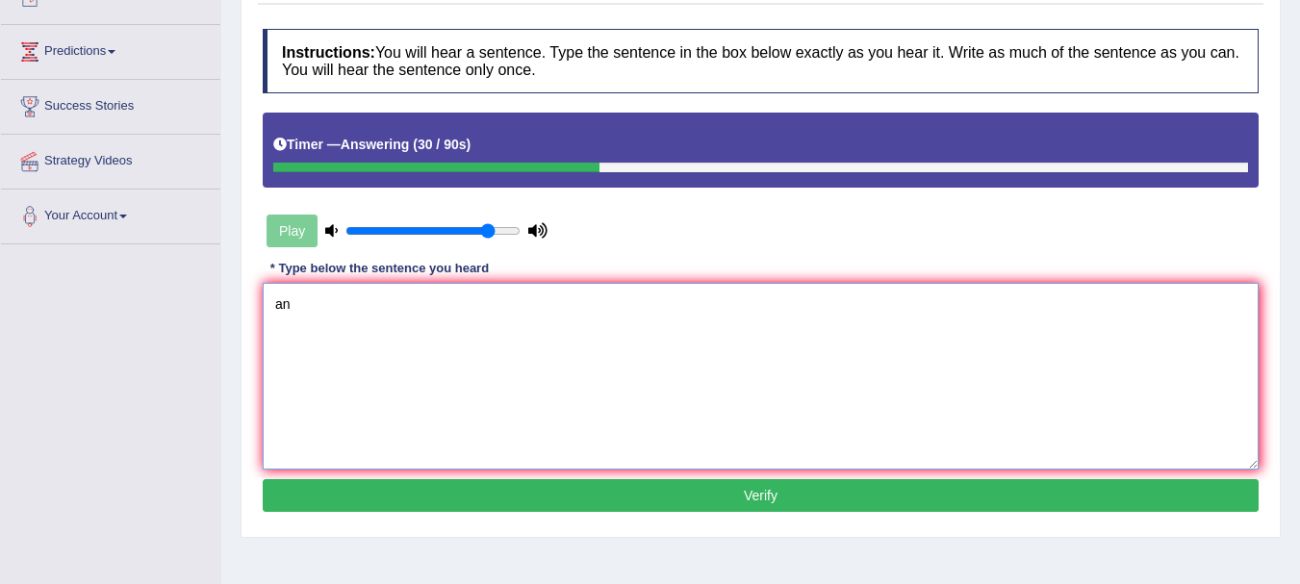
type textarea "a"
click at [293, 234] on div "Play" at bounding box center [407, 231] width 289 height 48
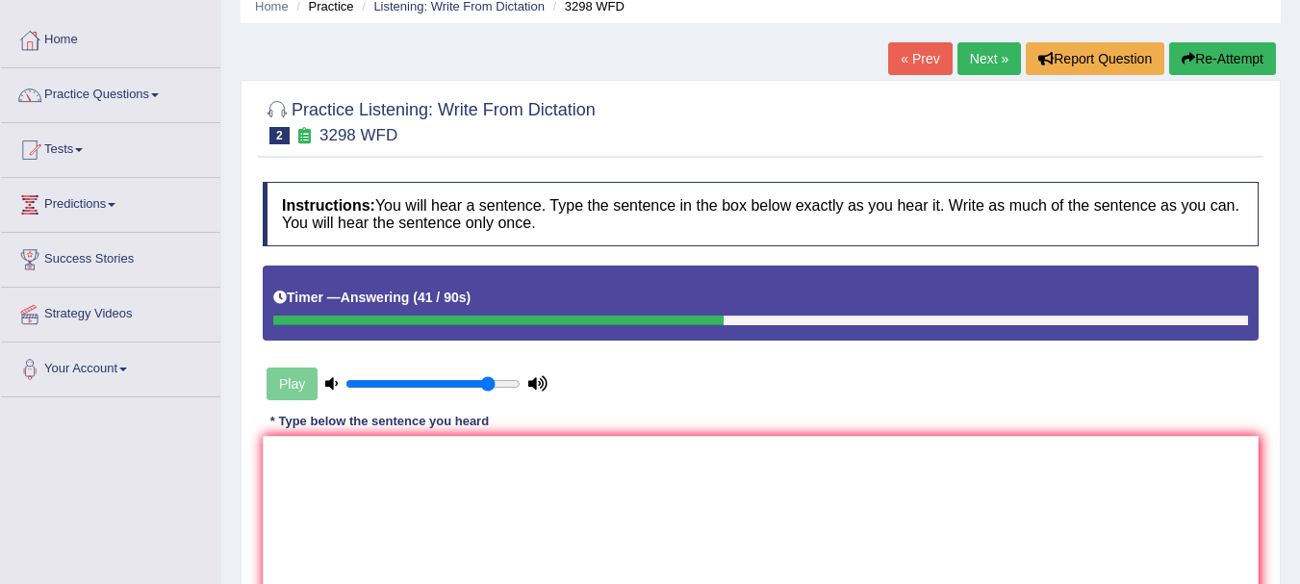
scroll to position [71, 0]
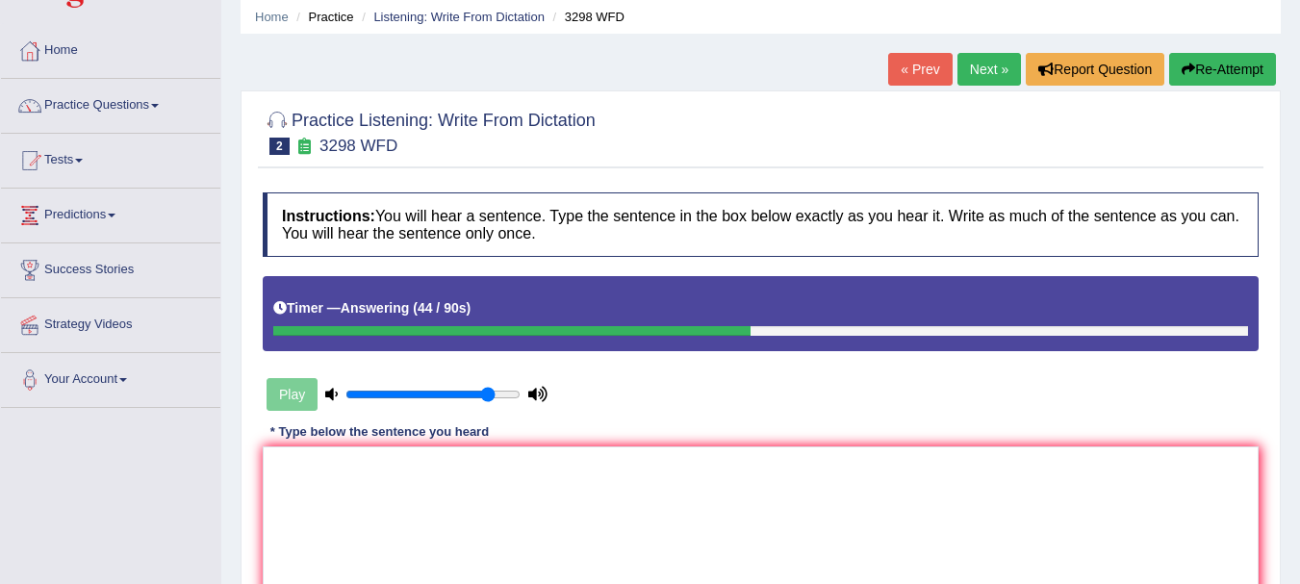
click at [1244, 61] on button "Re-Attempt" at bounding box center [1222, 69] width 107 height 33
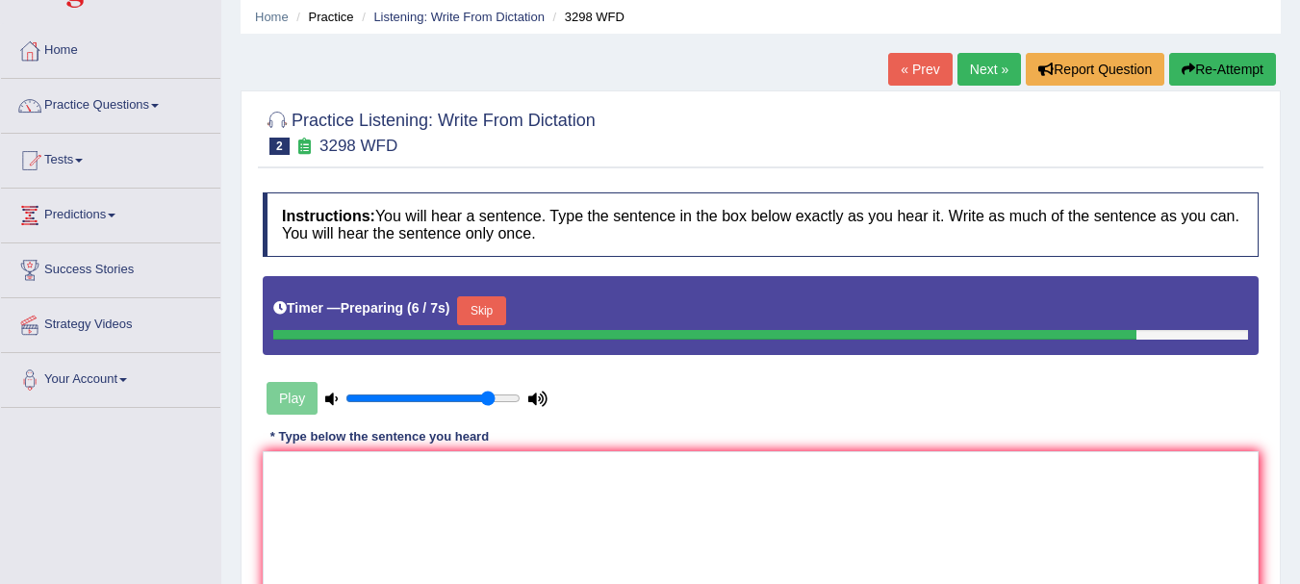
click at [911, 64] on link "« Prev" at bounding box center [920, 69] width 64 height 33
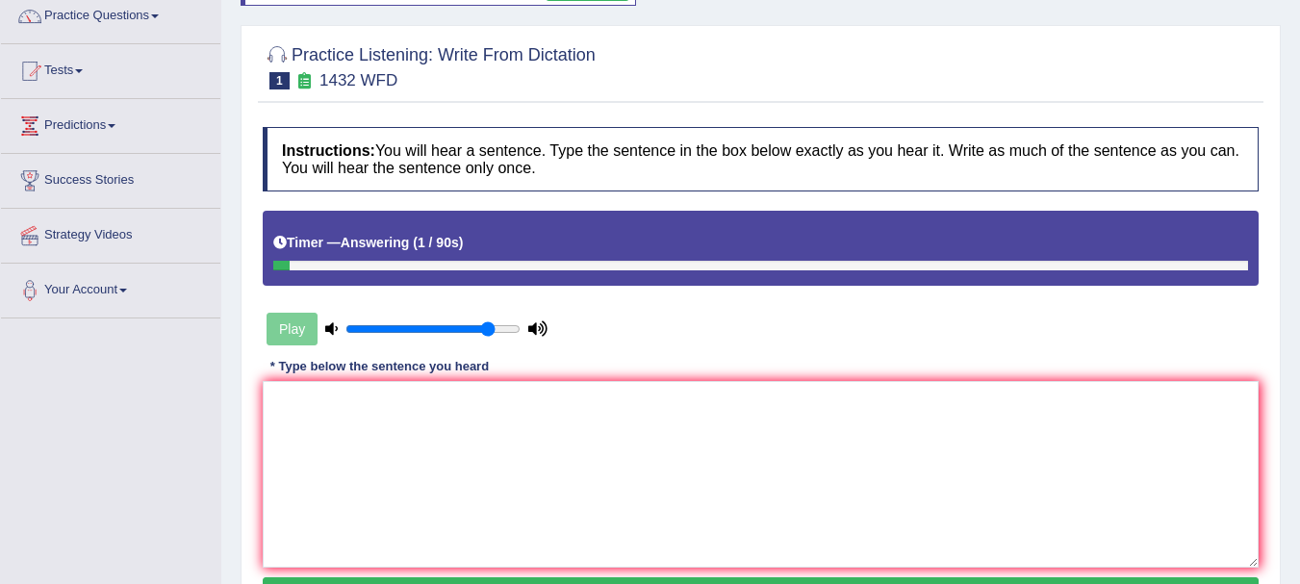
scroll to position [163, 0]
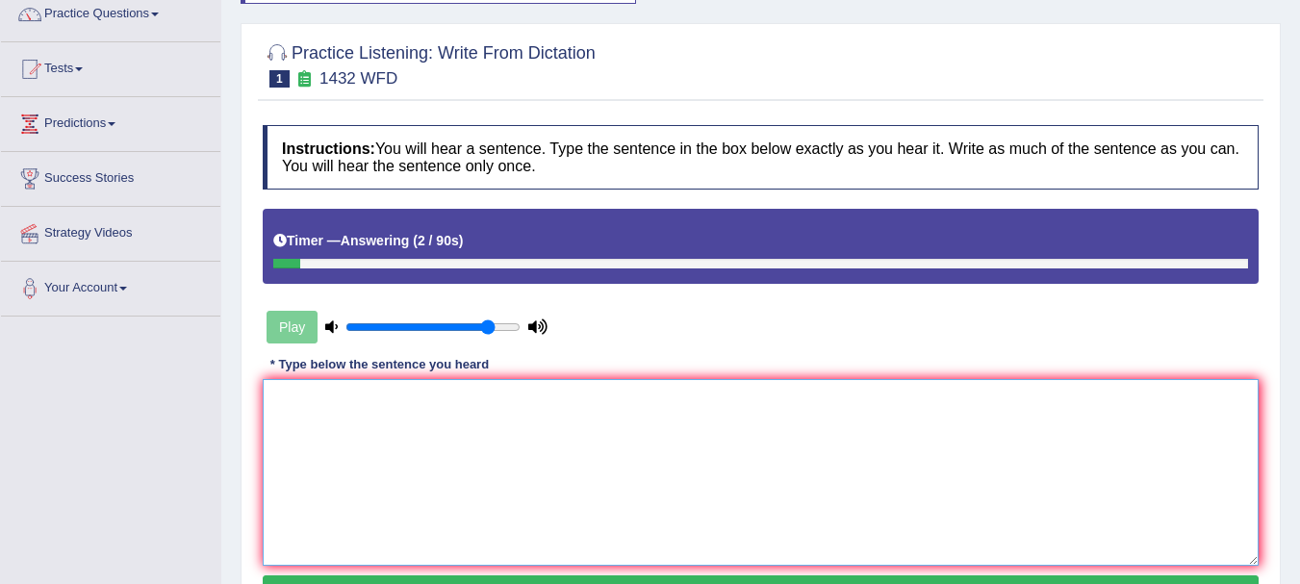
click at [791, 421] on textarea at bounding box center [761, 472] width 996 height 187
type textarea "m"
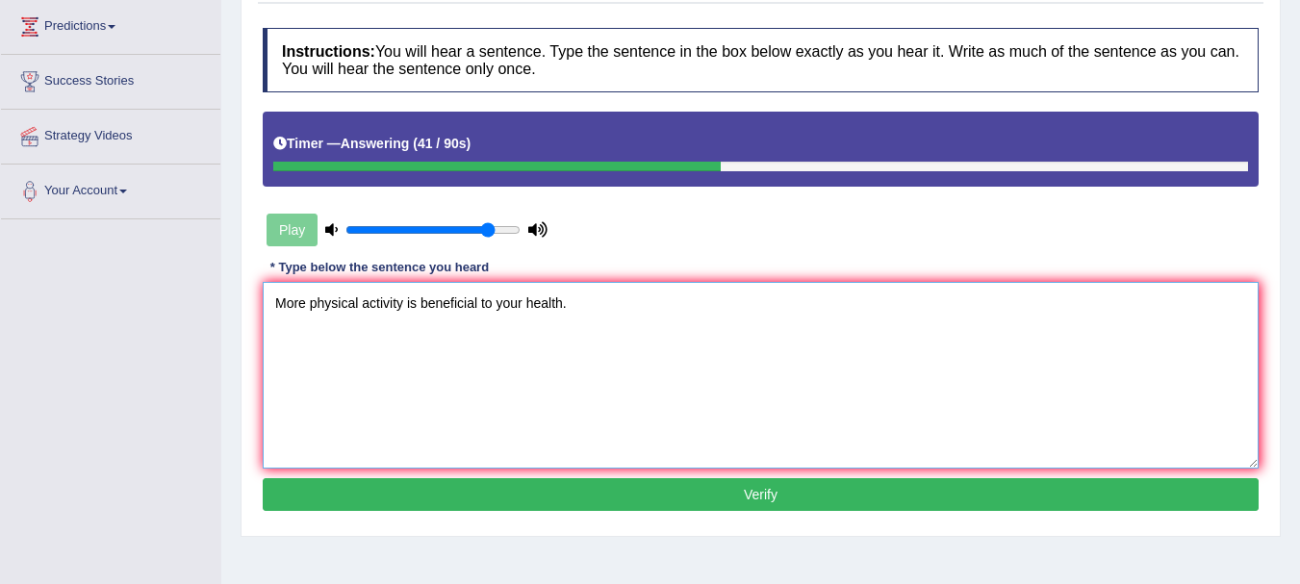
scroll to position [262, 0]
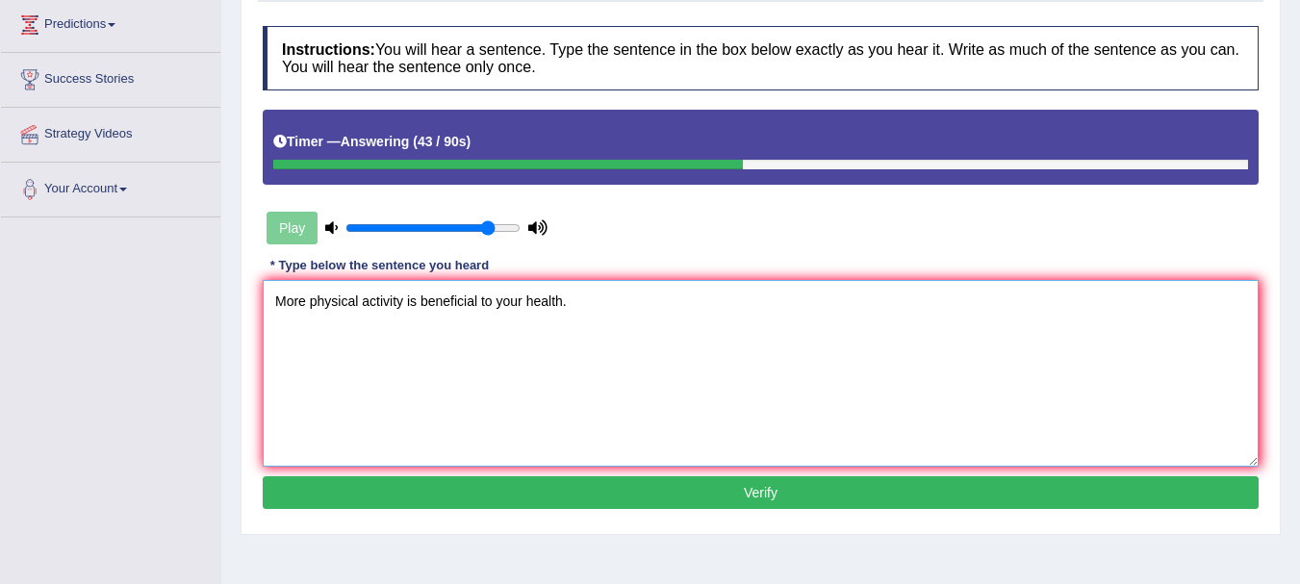
click at [493, 301] on textarea "More physical activity is beneficial to your health." at bounding box center [761, 373] width 996 height 187
type textarea "More physical activity is beneficial to for your health."
click at [736, 488] on button "Verify" at bounding box center [761, 492] width 996 height 33
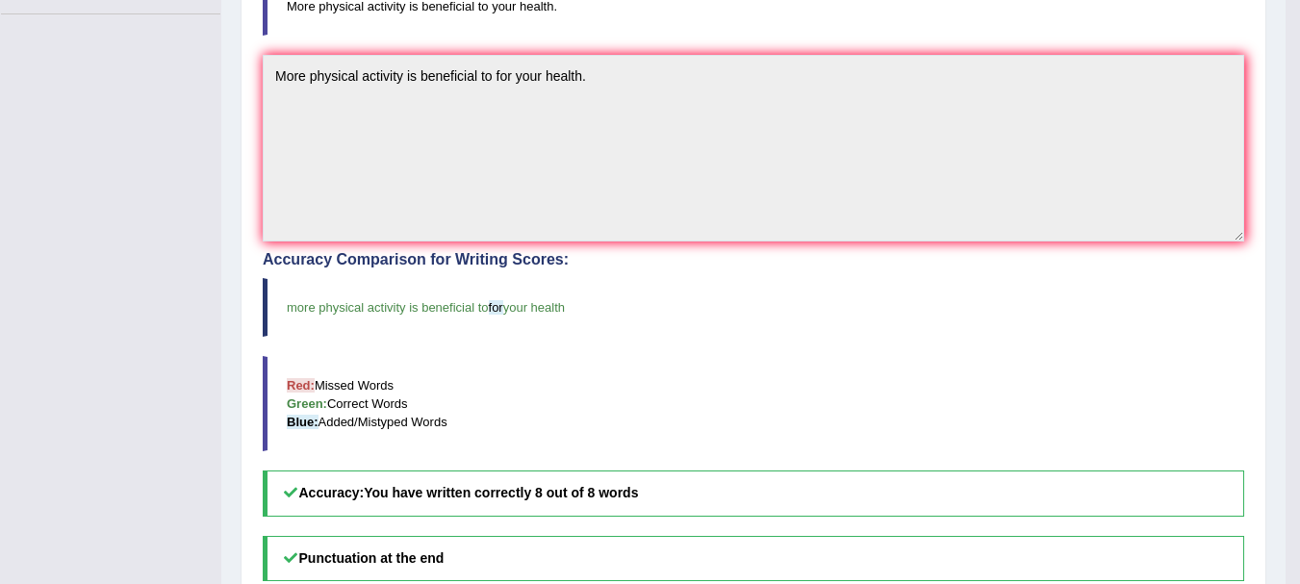
scroll to position [730, 0]
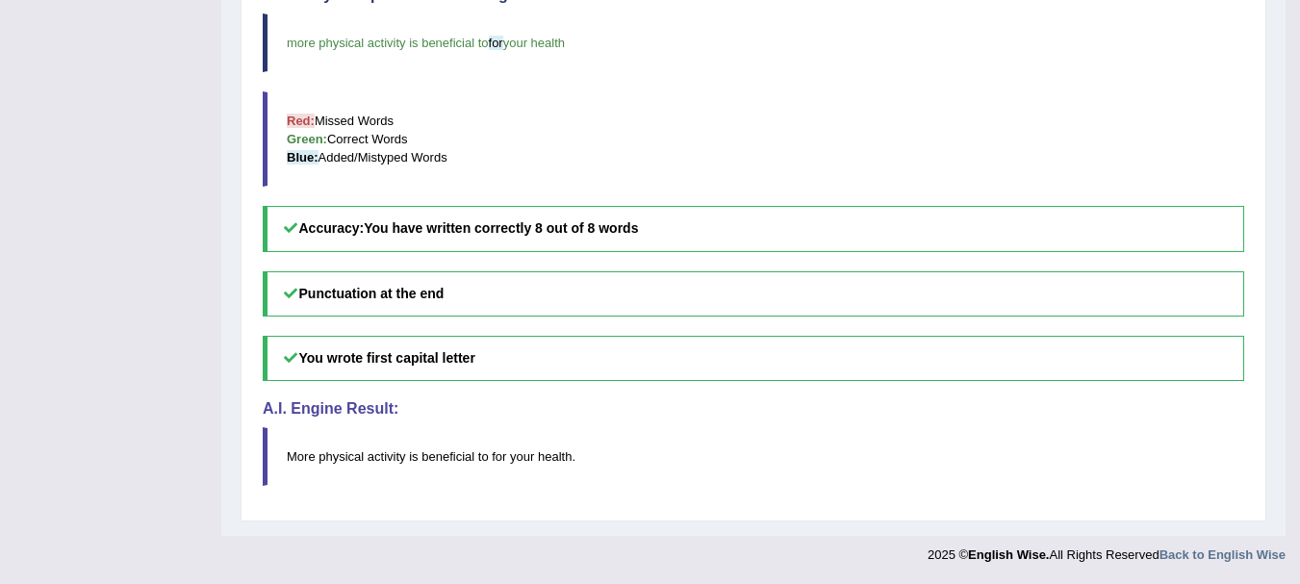
click at [444, 458] on span "beneficial" at bounding box center [448, 456] width 53 height 14
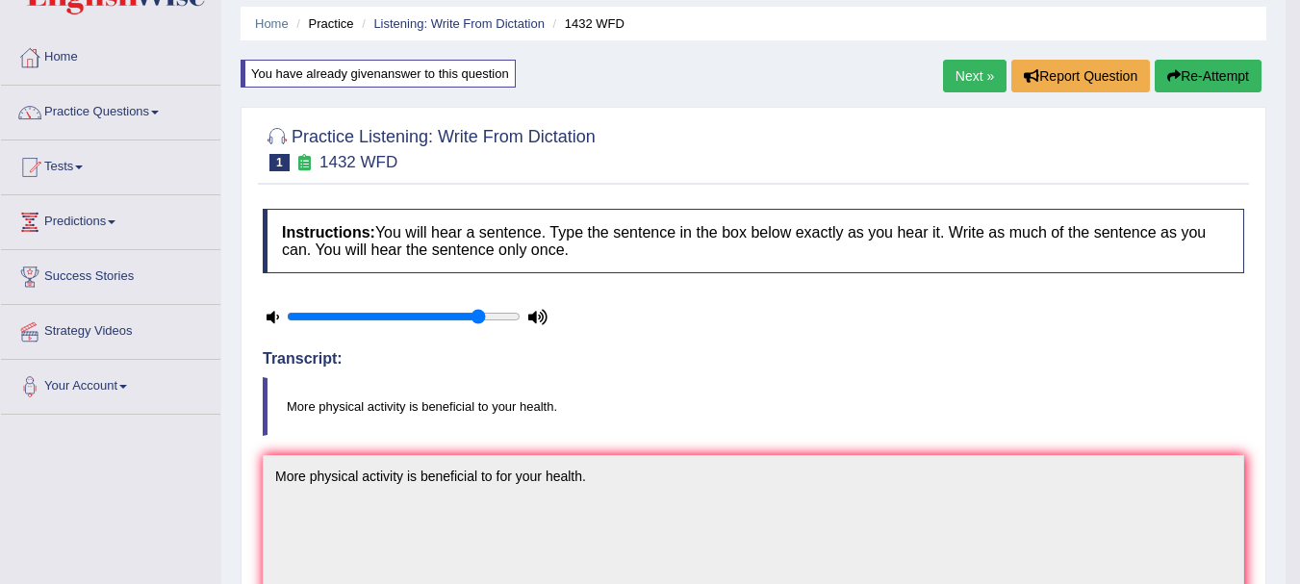
scroll to position [63, 0]
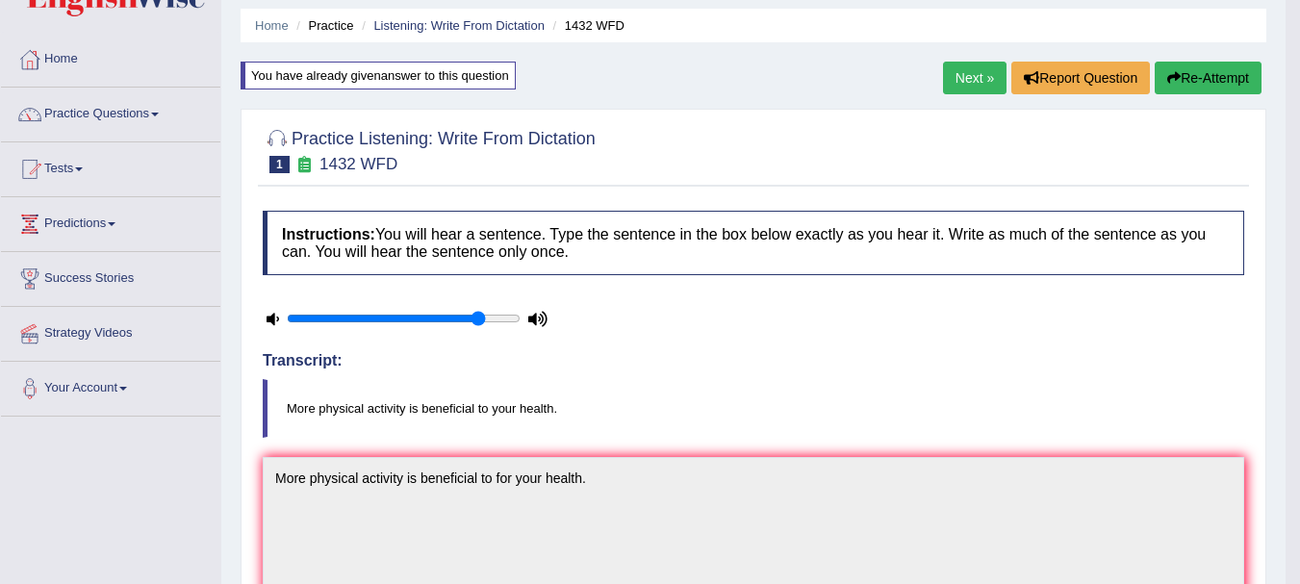
drag, startPoint x: 1277, startPoint y: 101, endPoint x: 1274, endPoint y: 82, distance: 19.5
click at [1274, 82] on div "Home Practice Listening: Write From Dictation 1432 WFD You have already given a…" at bounding box center [753, 570] width 1064 height 1266
click at [962, 83] on link "Next »" at bounding box center [975, 78] width 64 height 33
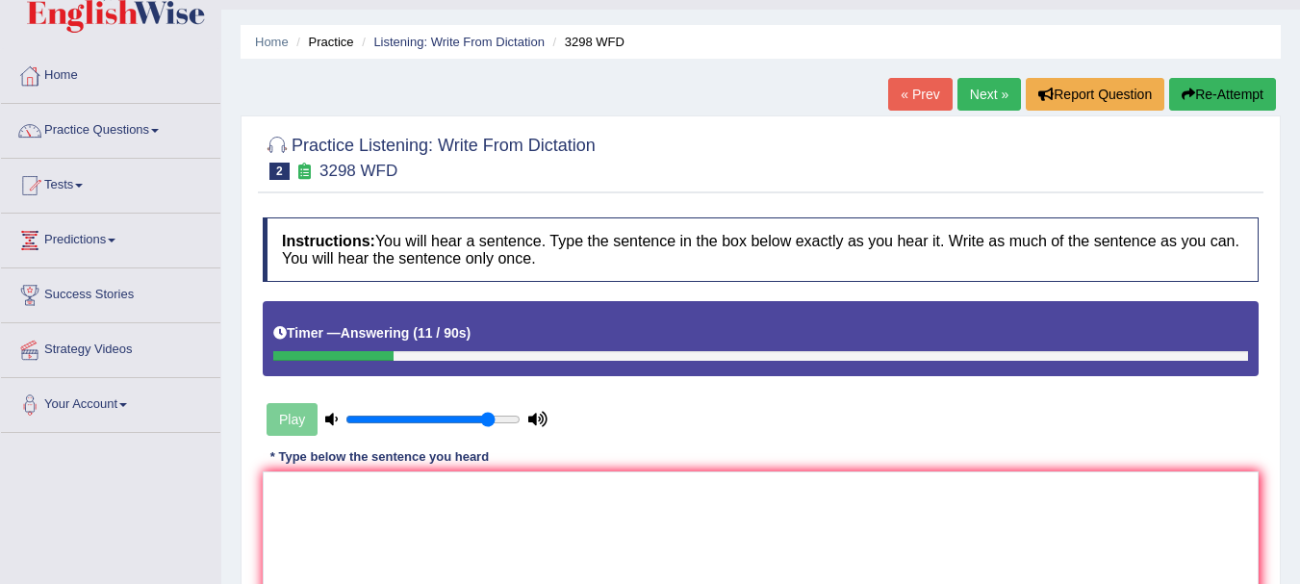
scroll to position [44, 0]
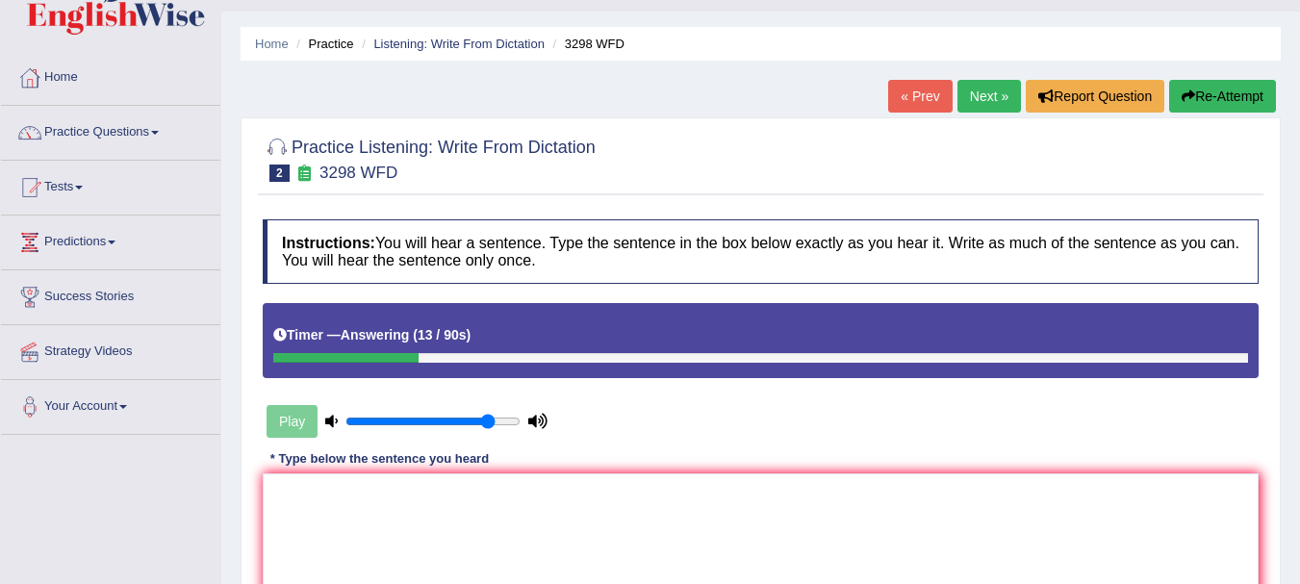
click at [929, 96] on link "« Prev" at bounding box center [920, 96] width 64 height 33
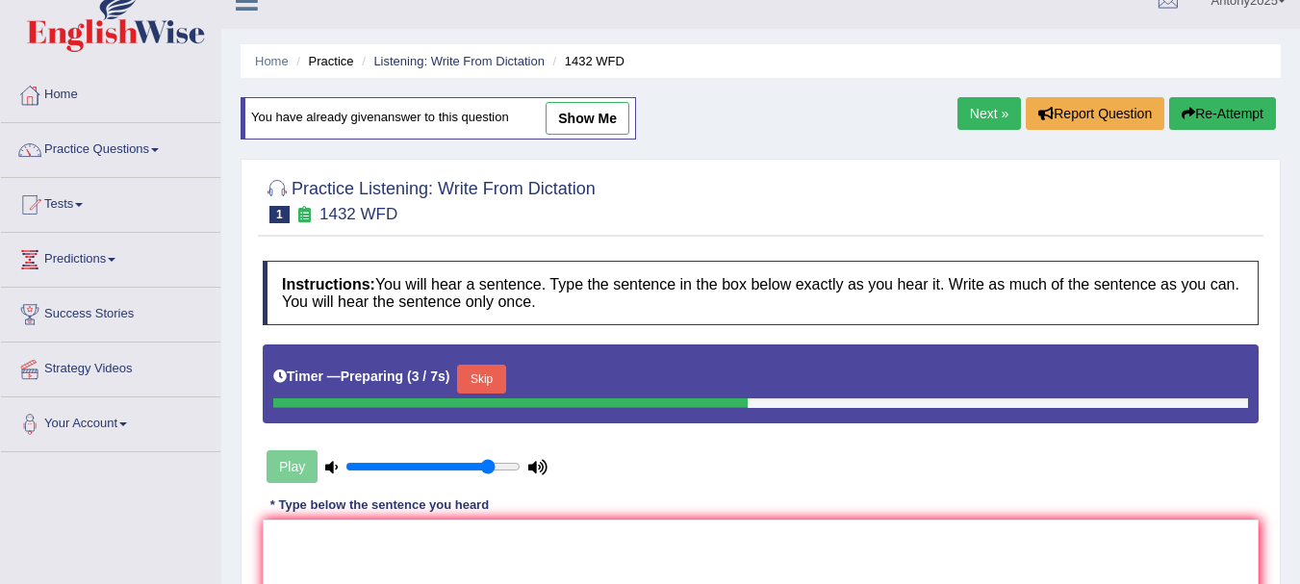
scroll to position [32, 0]
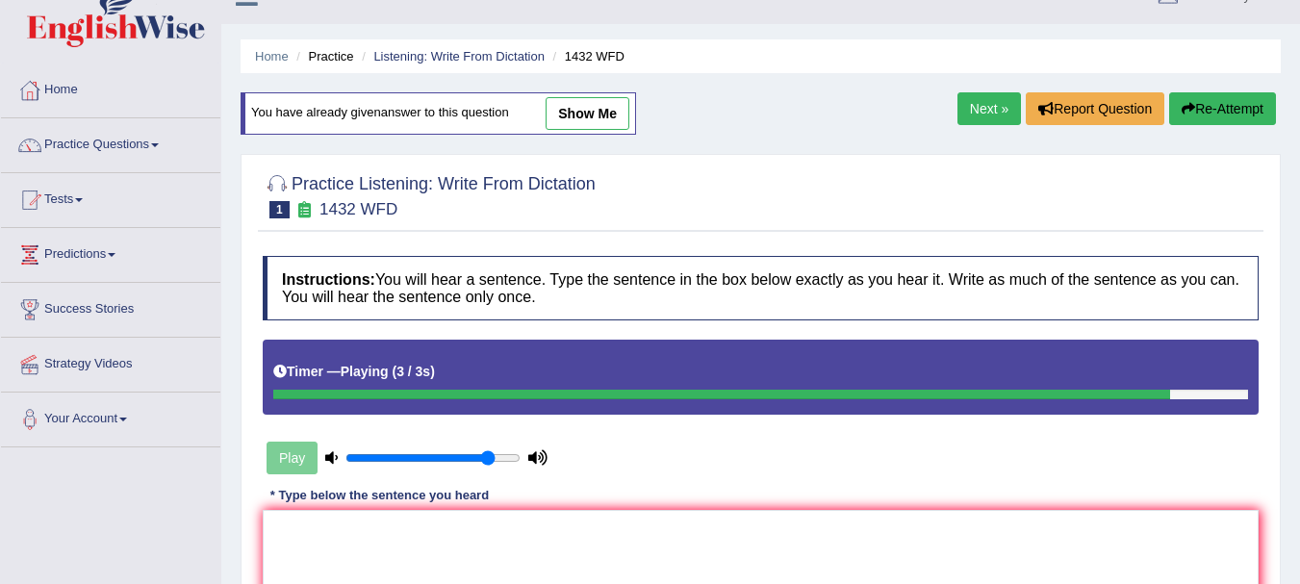
click at [989, 104] on link "Next »" at bounding box center [990, 108] width 64 height 33
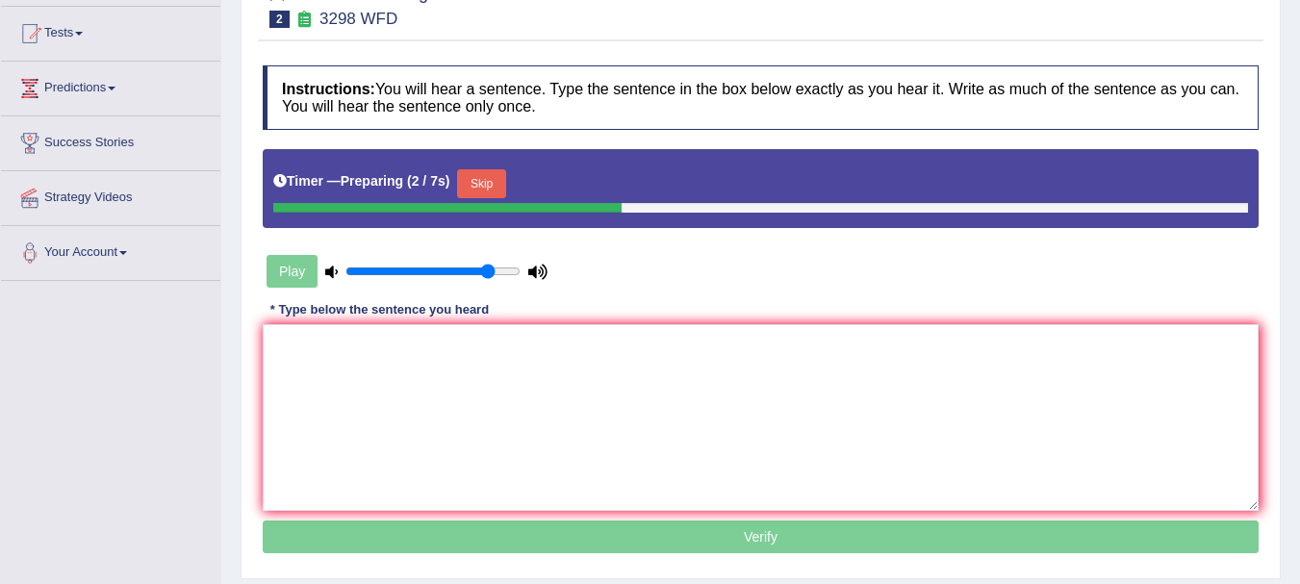
scroll to position [207, 0]
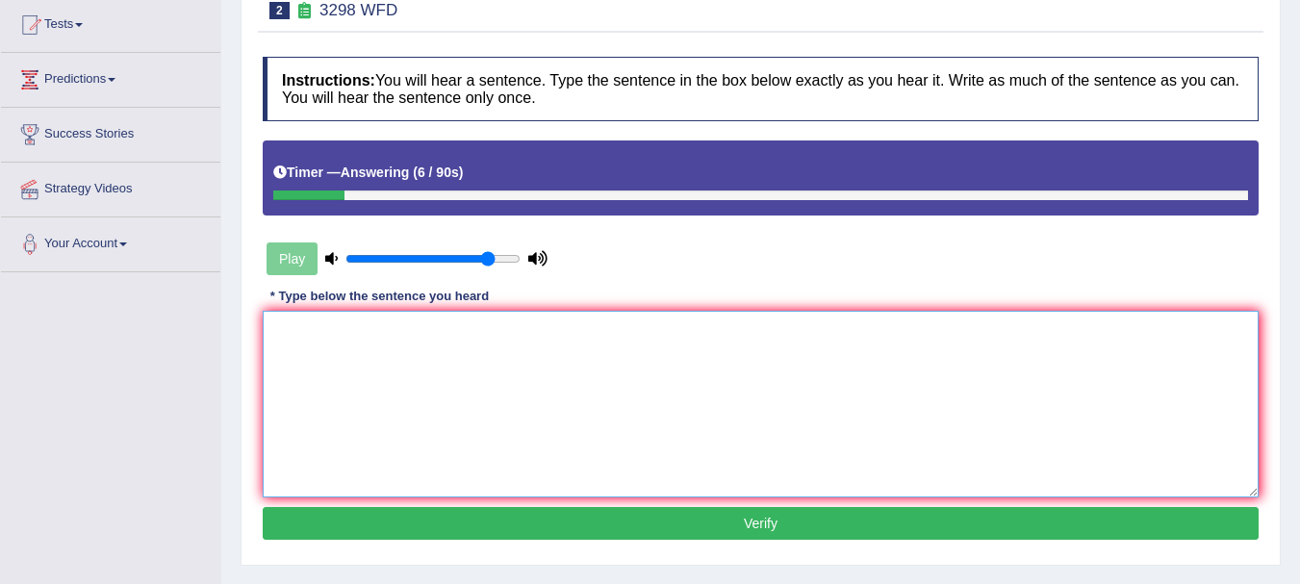
click at [712, 401] on textarea at bounding box center [761, 404] width 996 height 187
type textarea "a"
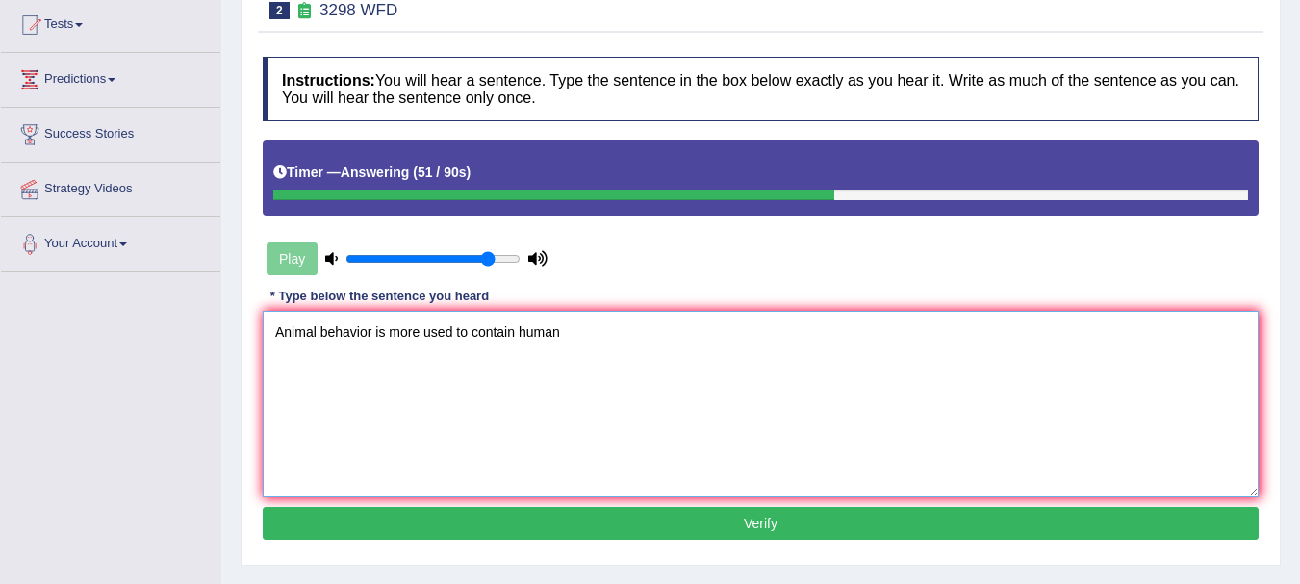
click at [516, 330] on textarea "Animal behavior is more used to contain human" at bounding box center [761, 404] width 996 height 187
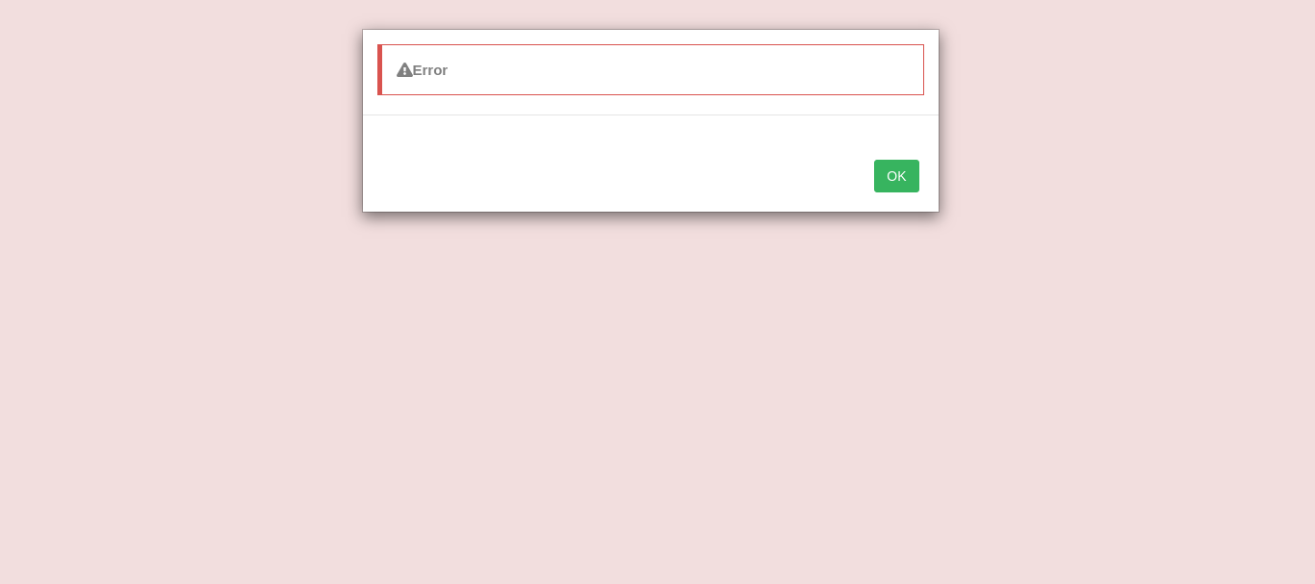
click at [897, 185] on button "OK" at bounding box center [896, 176] width 44 height 33
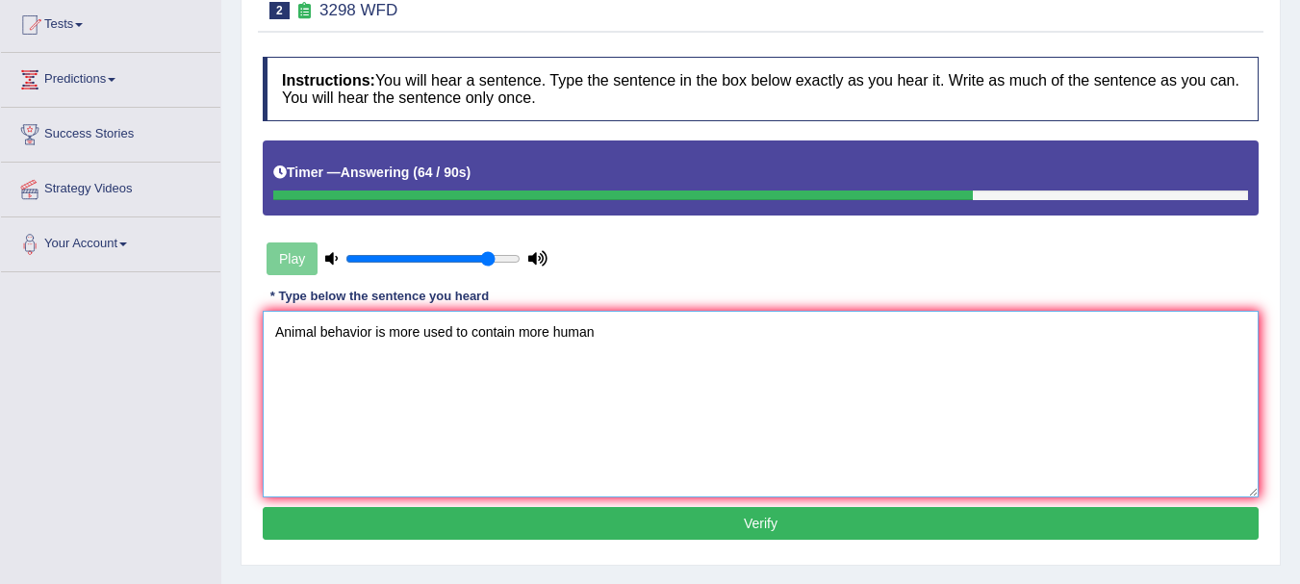
click at [595, 333] on textarea "Animal behavior is more used to contain more human" at bounding box center [761, 404] width 996 height 187
type textarea "Animal behavior is more used to contain more human."
click at [695, 523] on button "Verify" at bounding box center [761, 523] width 996 height 33
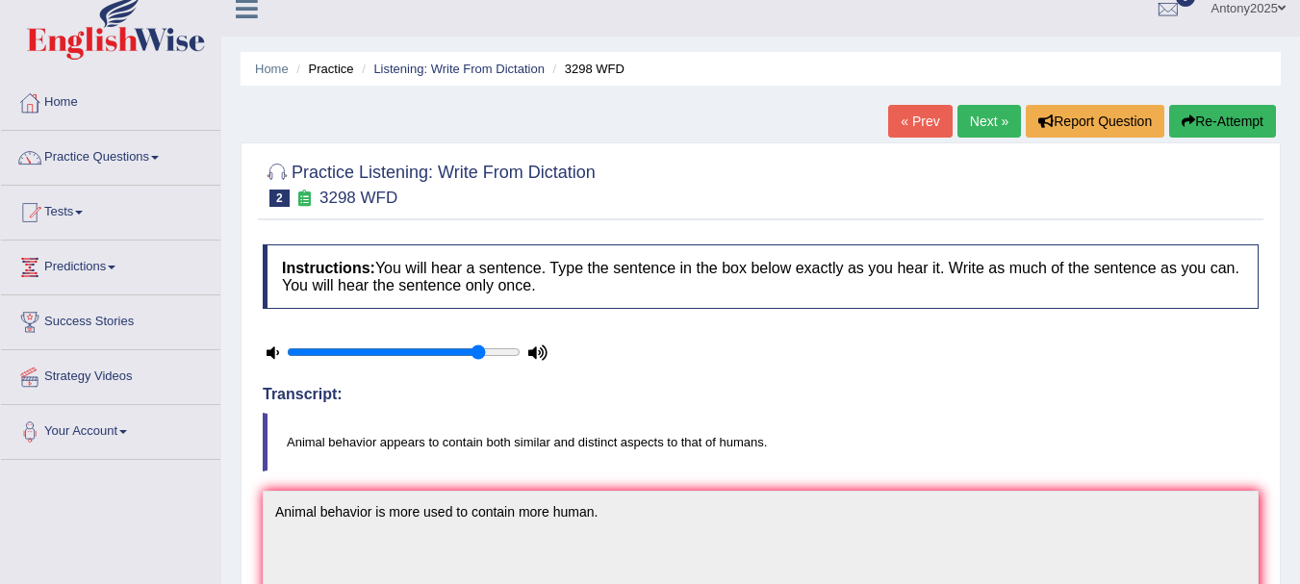
scroll to position [7, 0]
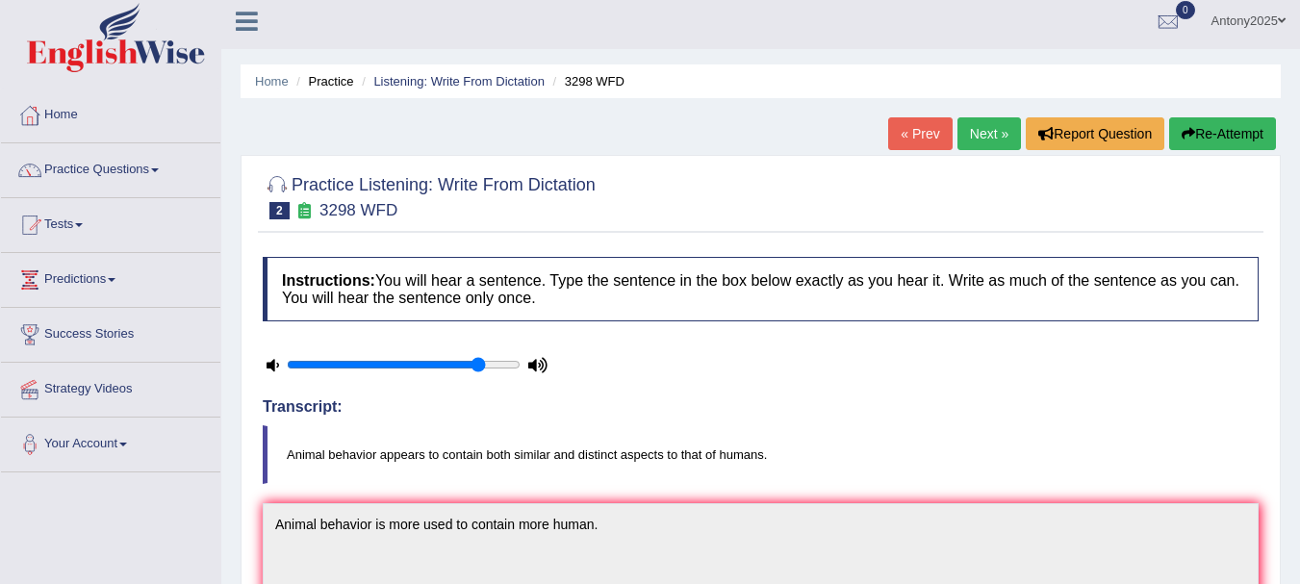
click at [990, 138] on link "Next »" at bounding box center [990, 133] width 64 height 33
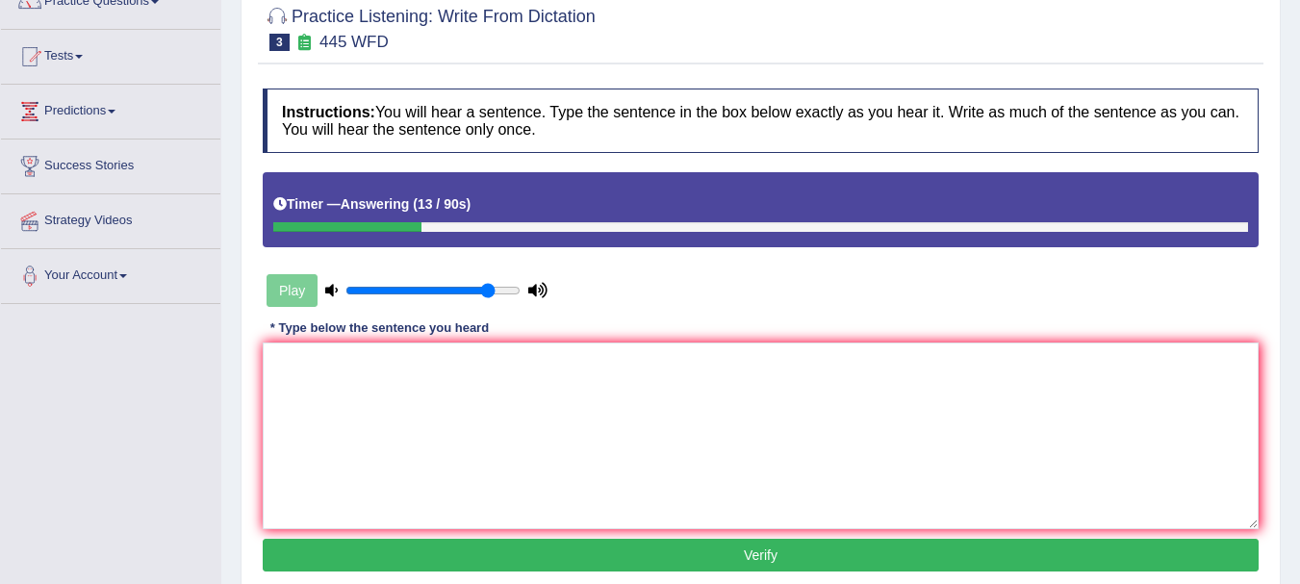
scroll to position [179, 0]
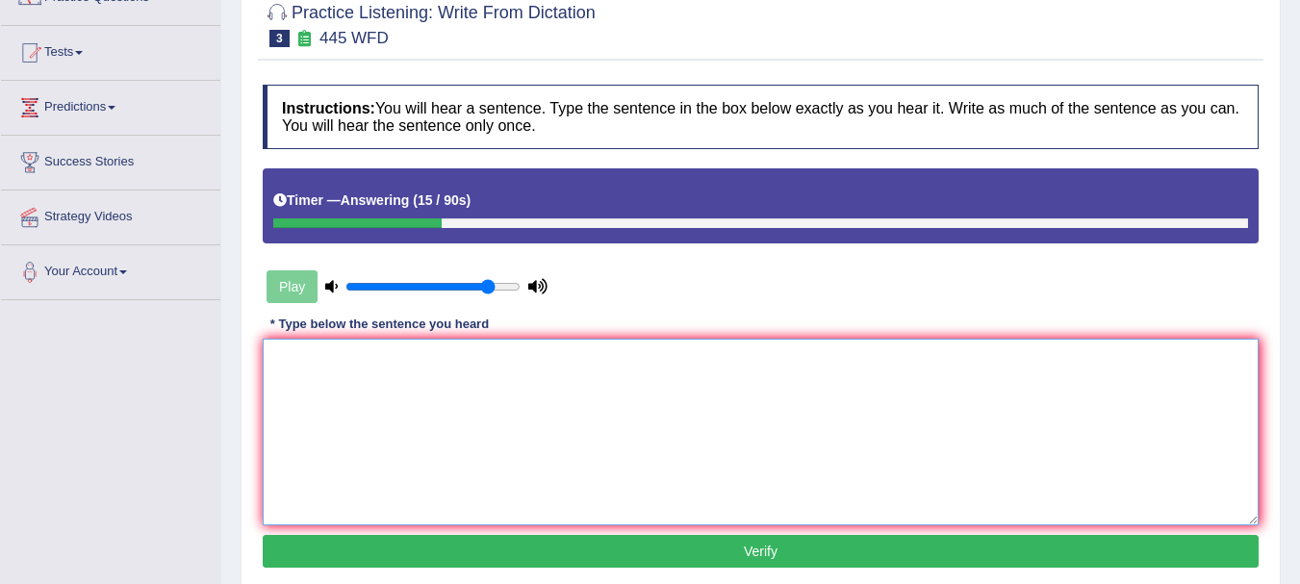
click at [305, 407] on textarea at bounding box center [761, 432] width 996 height 187
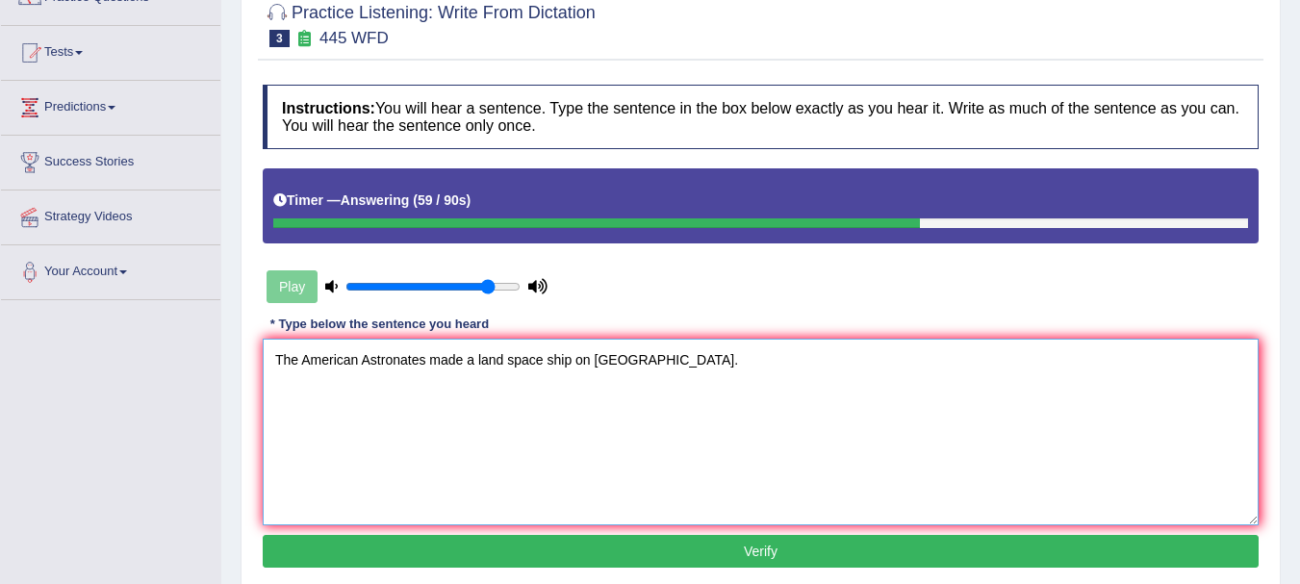
type textarea "The American Astronates made a land space ship on [GEOGRAPHIC_DATA]."
click at [714, 551] on button "Verify" at bounding box center [761, 551] width 996 height 33
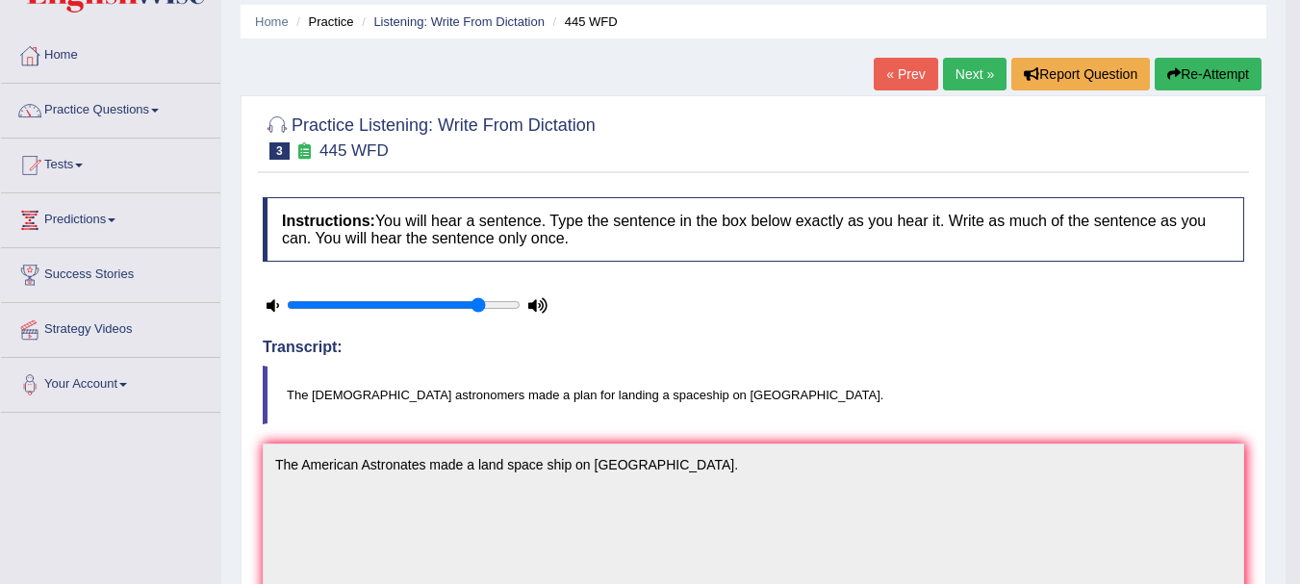
scroll to position [0, 0]
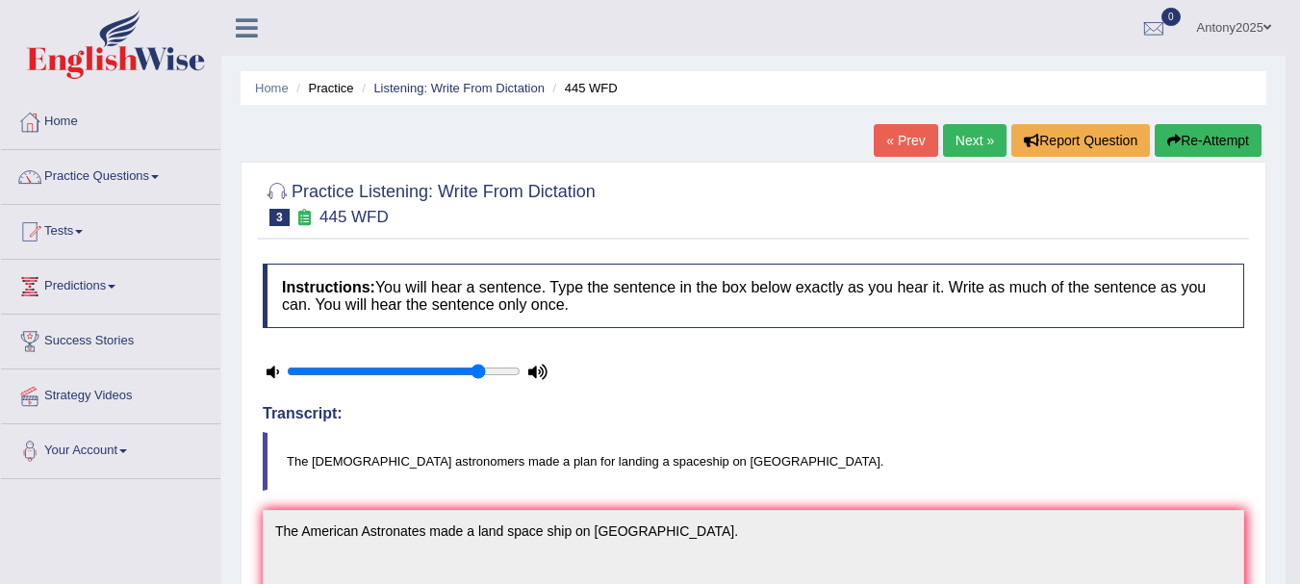
click at [973, 139] on link "Next »" at bounding box center [975, 140] width 64 height 33
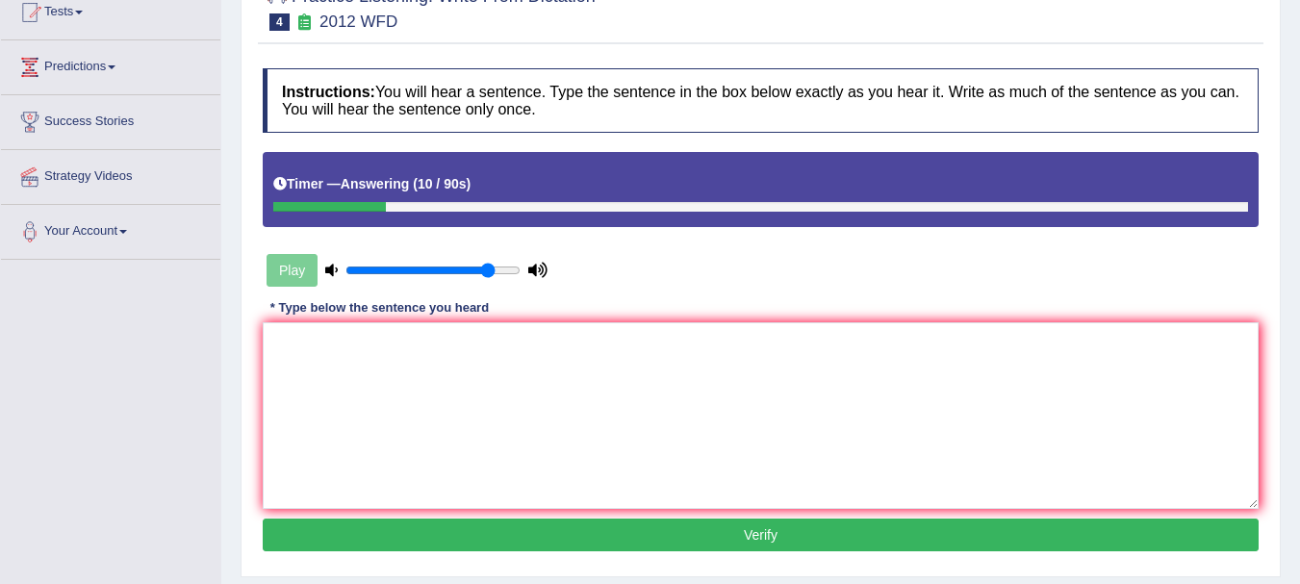
scroll to position [223, 0]
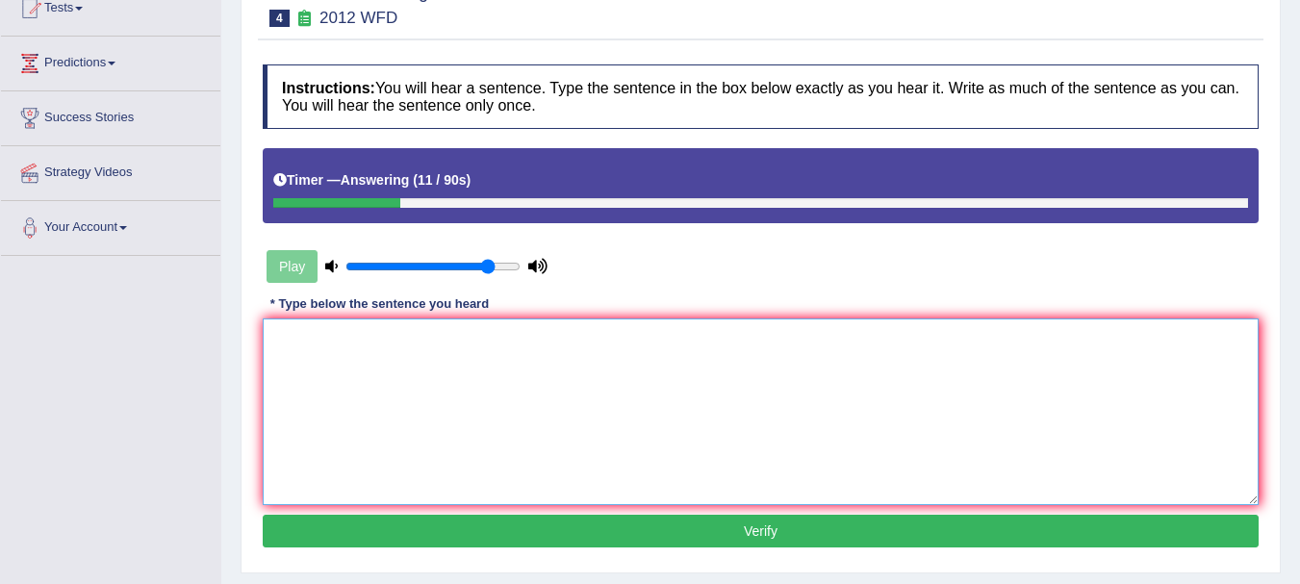
click at [450, 370] on textarea at bounding box center [761, 412] width 996 height 187
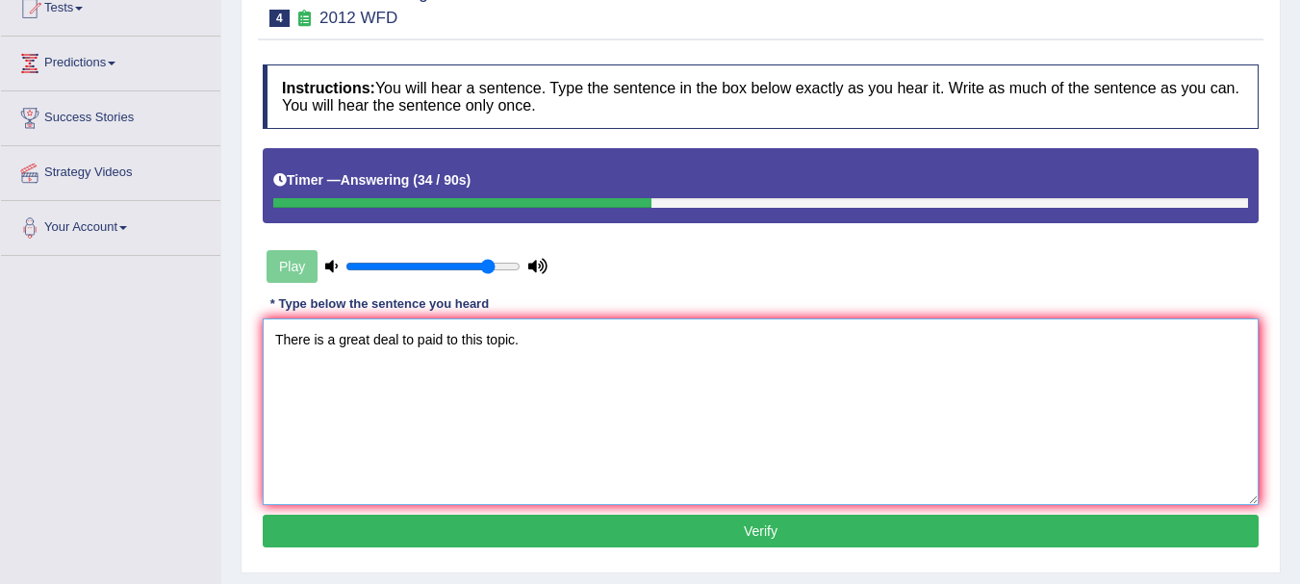
type textarea "There is a great deal to paid to this topic."
click at [709, 536] on button "Verify" at bounding box center [761, 531] width 996 height 33
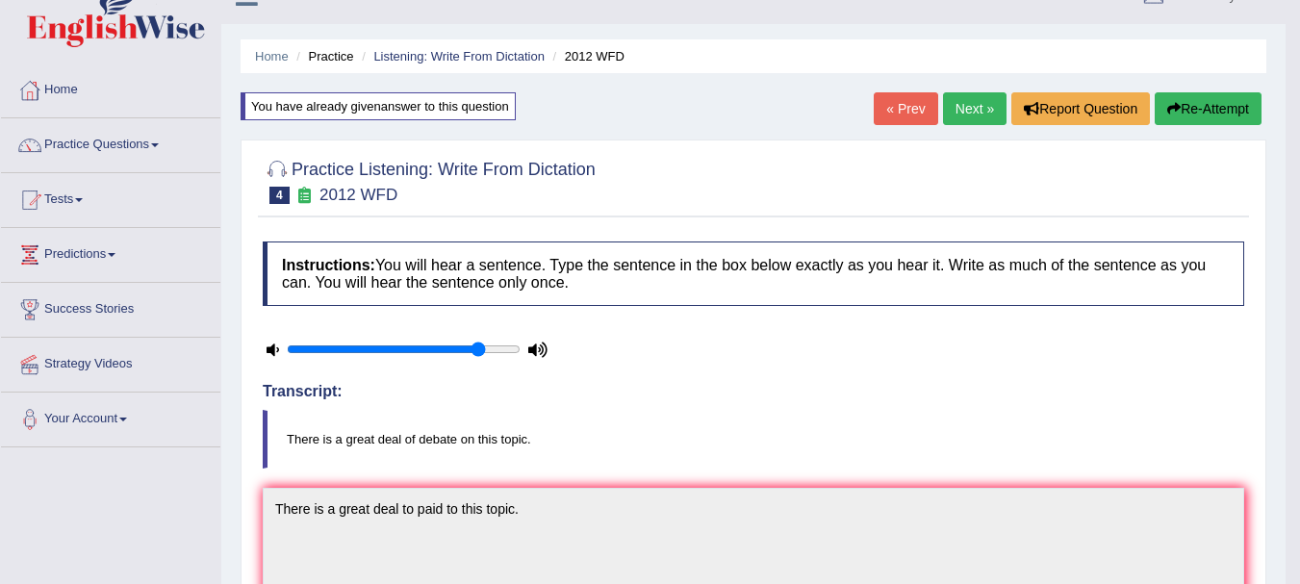
scroll to position [30, 0]
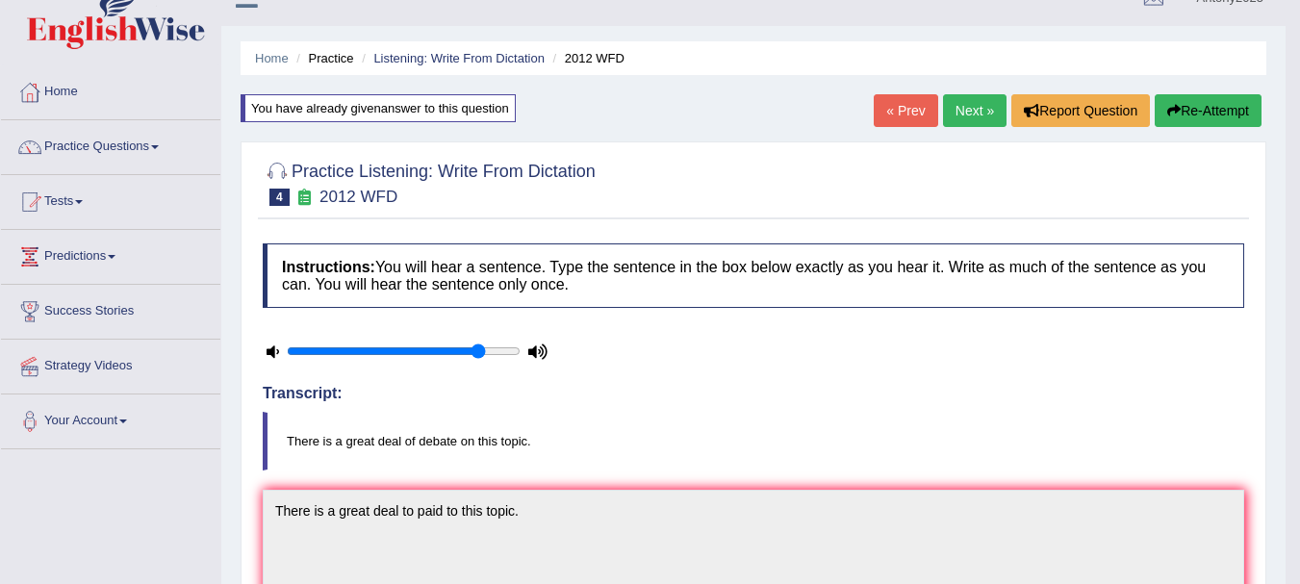
click at [975, 112] on link "Next »" at bounding box center [975, 110] width 64 height 33
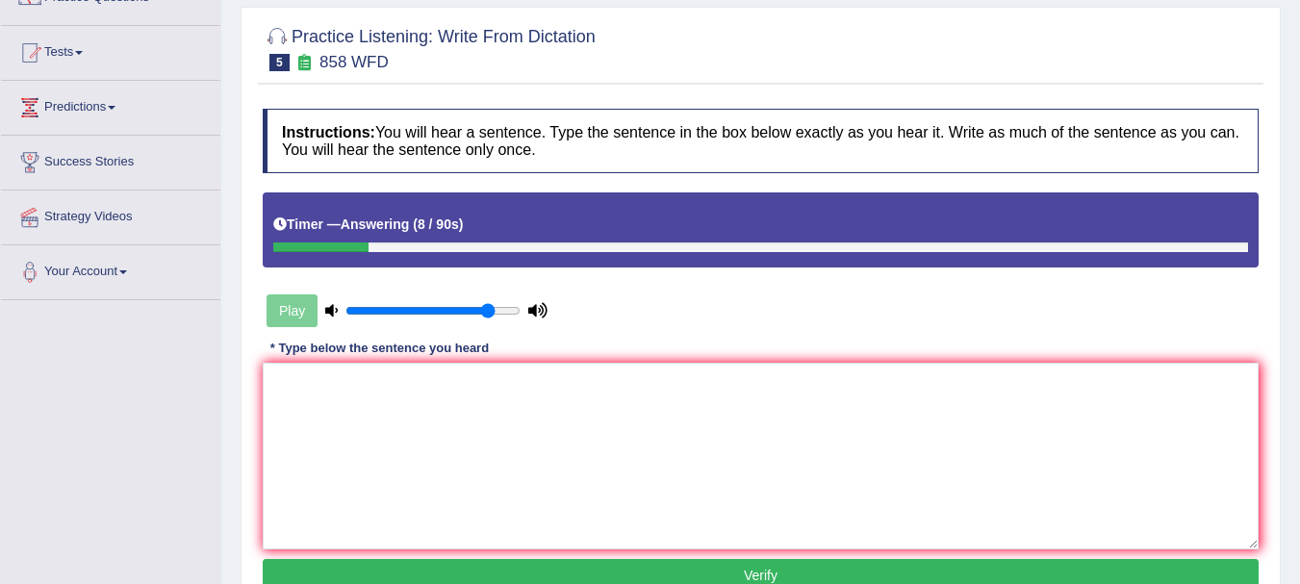
scroll to position [182, 0]
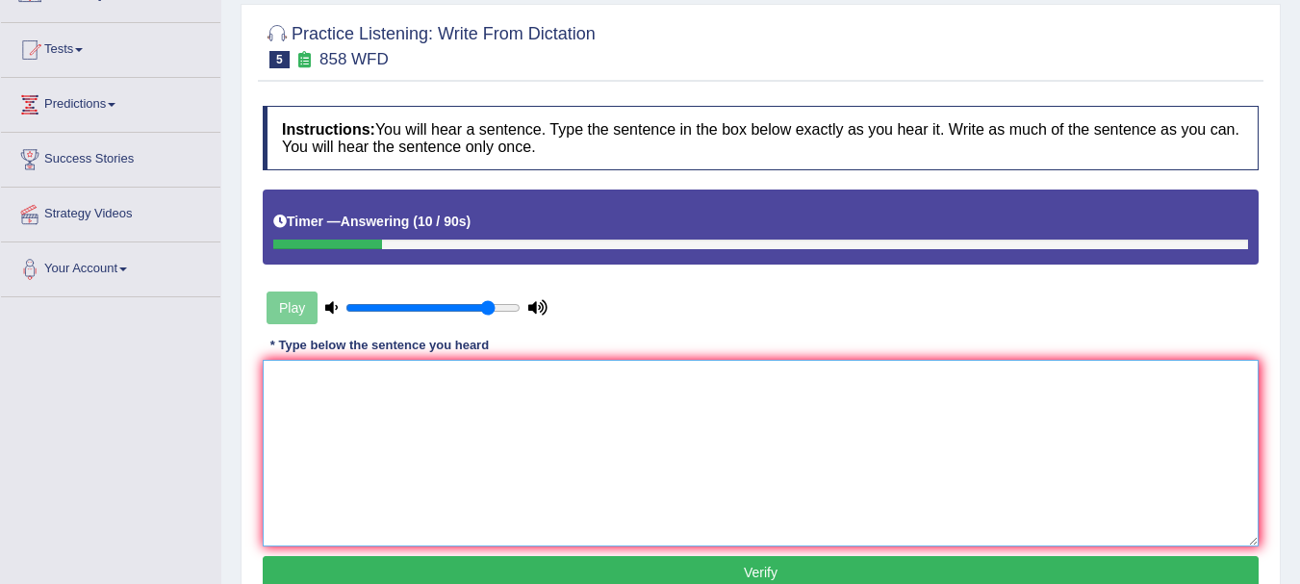
click at [519, 385] on textarea at bounding box center [761, 453] width 996 height 187
type textarea "h"
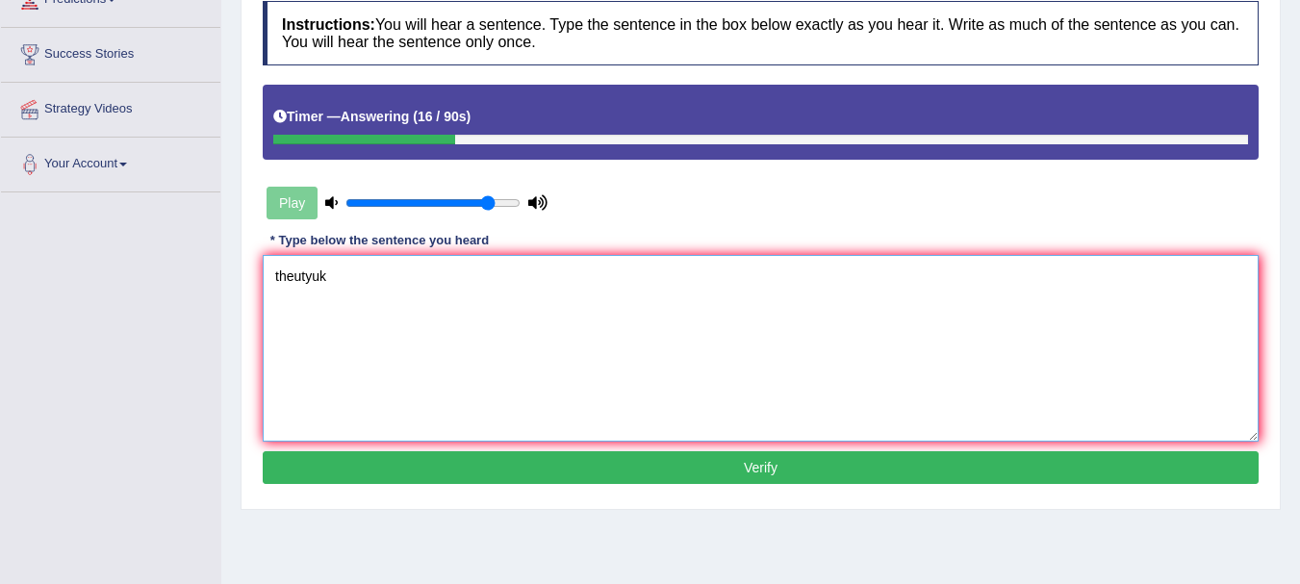
scroll to position [336, 0]
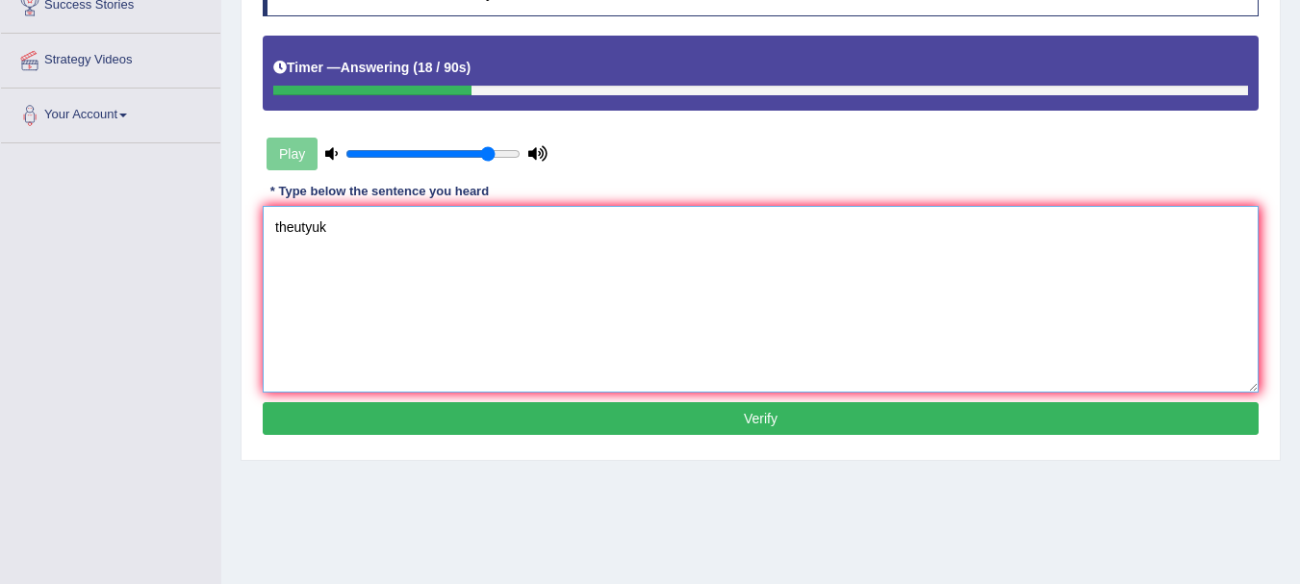
type textarea "theutyuk"
click at [1005, 409] on button "Verify" at bounding box center [761, 418] width 996 height 33
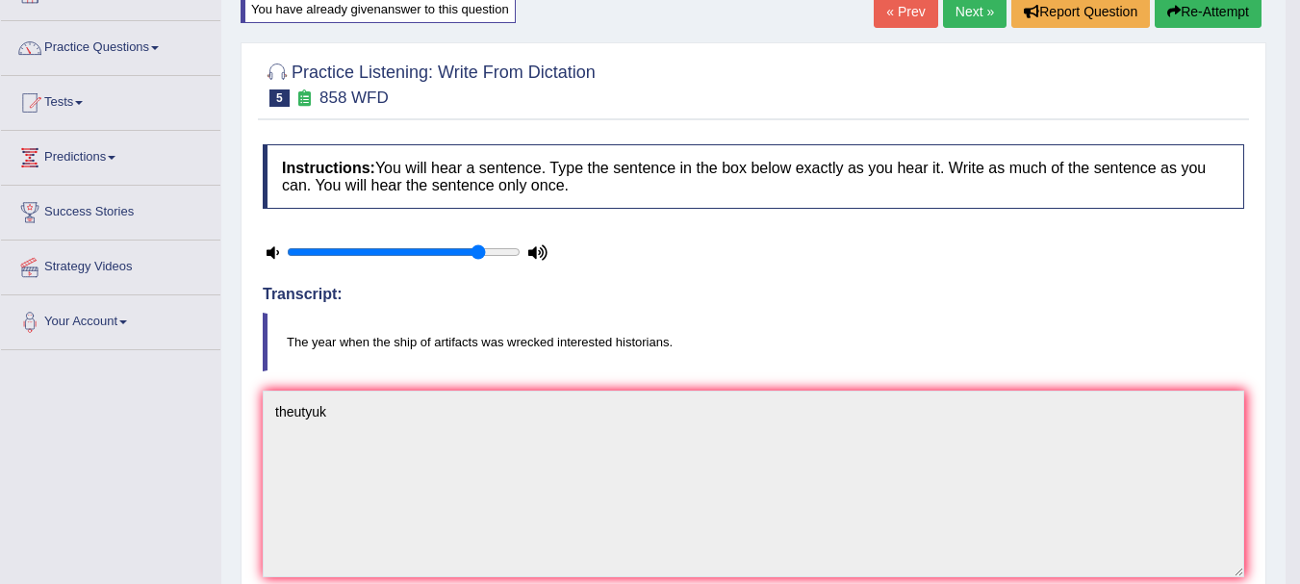
scroll to position [0, 0]
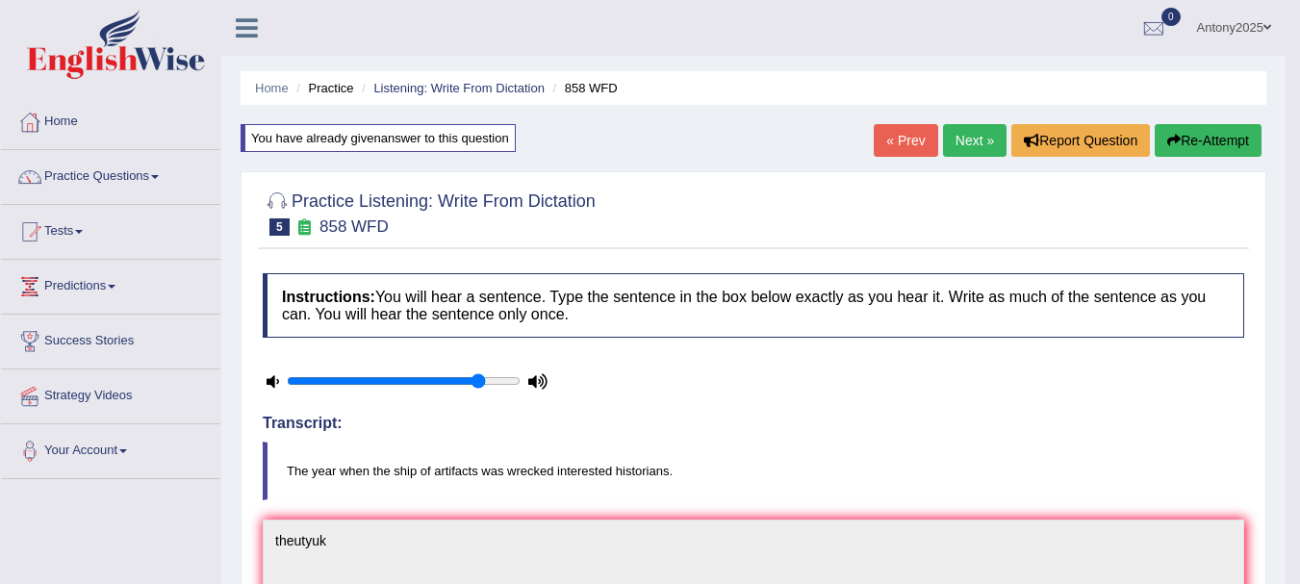
click at [916, 141] on link "« Prev" at bounding box center [906, 140] width 64 height 33
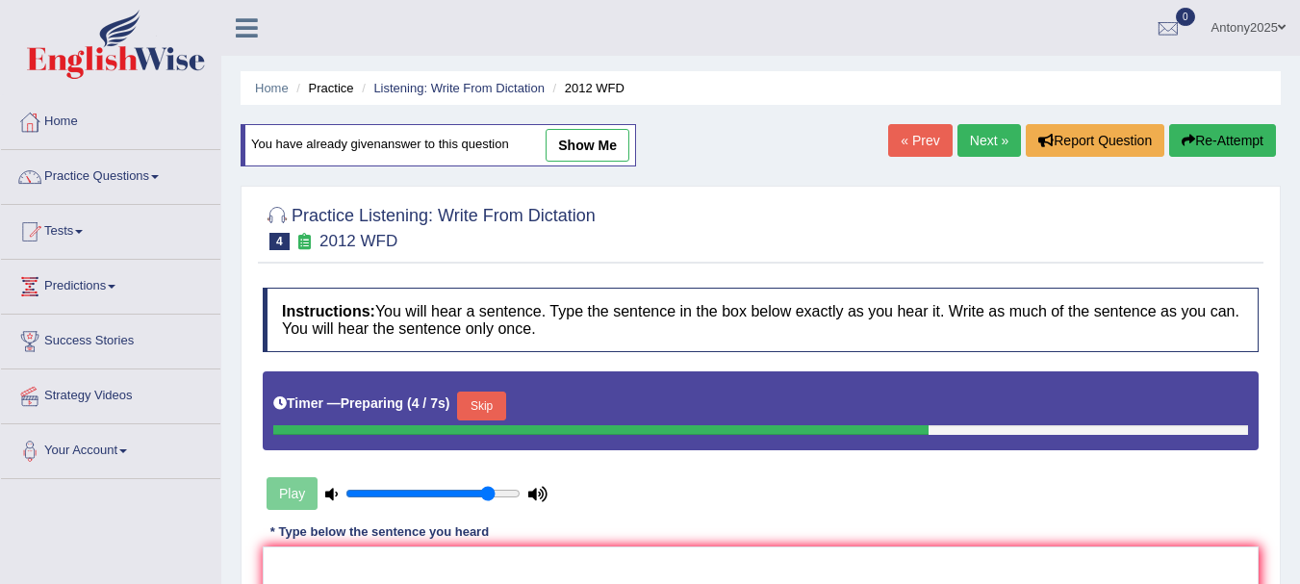
type input "0.95"
click at [509, 492] on input "range" at bounding box center [433, 493] width 175 height 15
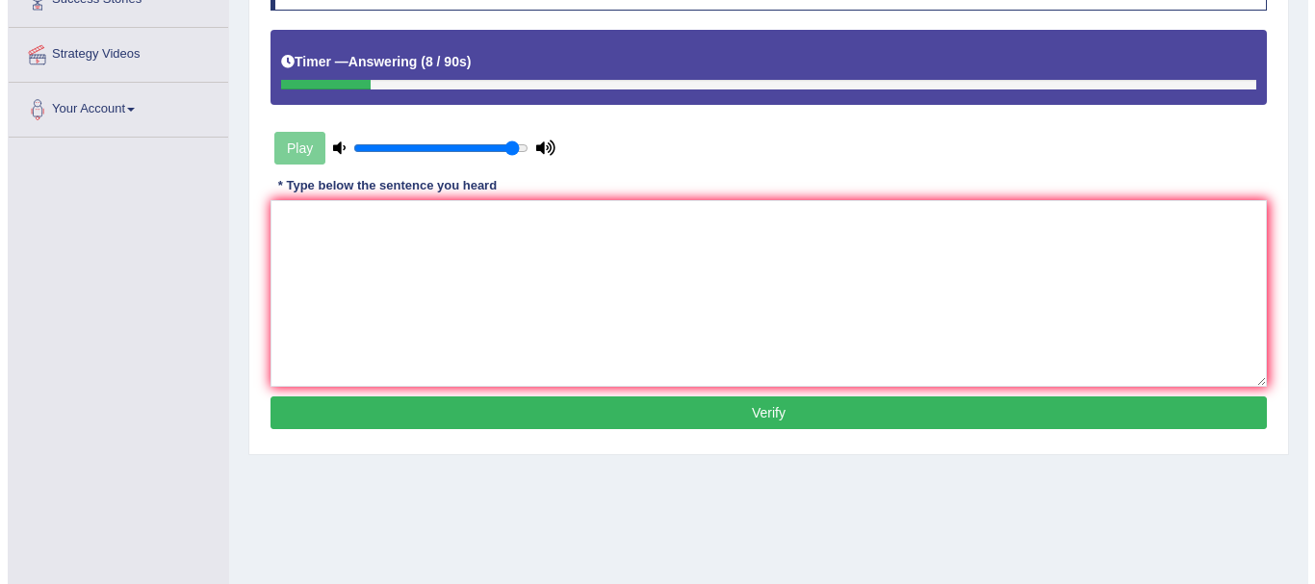
scroll to position [377, 0]
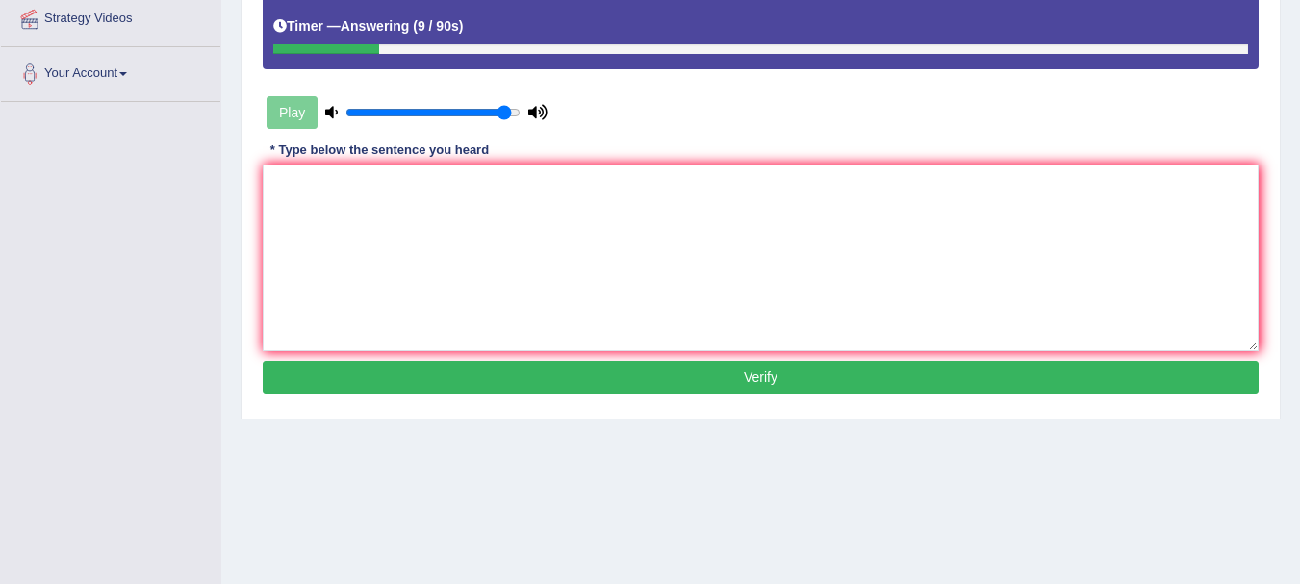
click at [932, 386] on button "Verify" at bounding box center [761, 377] width 996 height 33
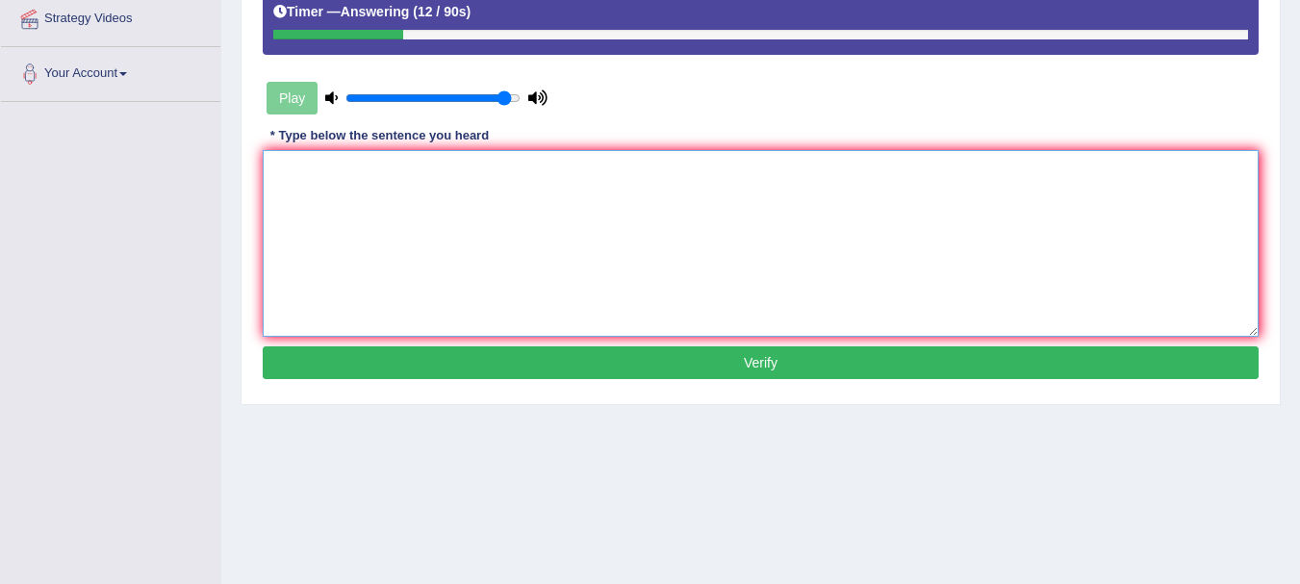
click at [855, 301] on textarea at bounding box center [761, 243] width 996 height 187
type textarea "tg"
click at [923, 351] on button "Verify" at bounding box center [761, 362] width 996 height 33
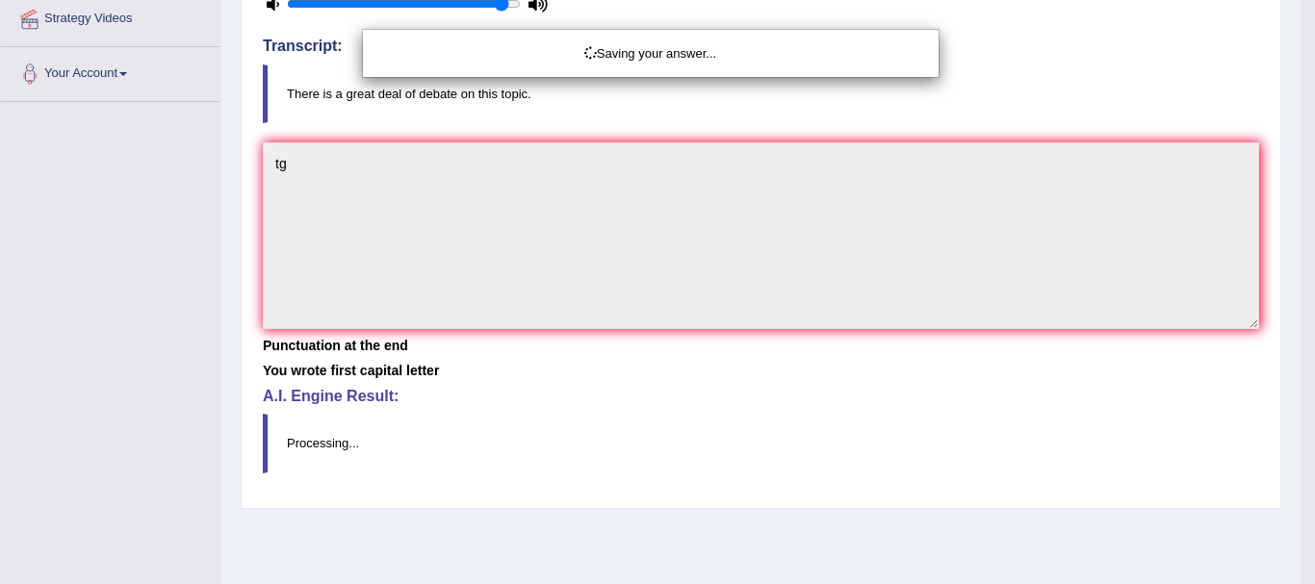
drag, startPoint x: 1222, startPoint y: 269, endPoint x: 1223, endPoint y: 221, distance: 47.2
click at [1223, 221] on div "Saving your answer..." at bounding box center [657, 292] width 1315 height 584
click at [463, 211] on div "Saving your answer..." at bounding box center [657, 292] width 1315 height 584
drag, startPoint x: 1252, startPoint y: 342, endPoint x: 1259, endPoint y: 267, distance: 75.4
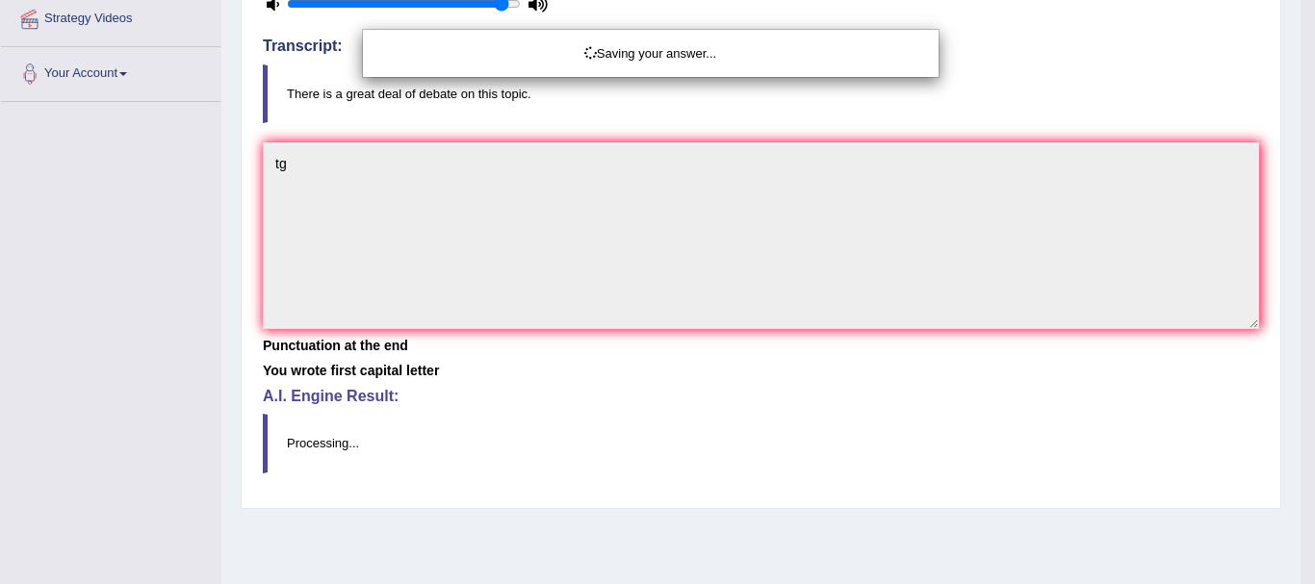
click at [1259, 267] on div "Saving your answer..." at bounding box center [657, 292] width 1315 height 584
click at [318, 166] on div "Saving your answer..." at bounding box center [657, 292] width 1315 height 584
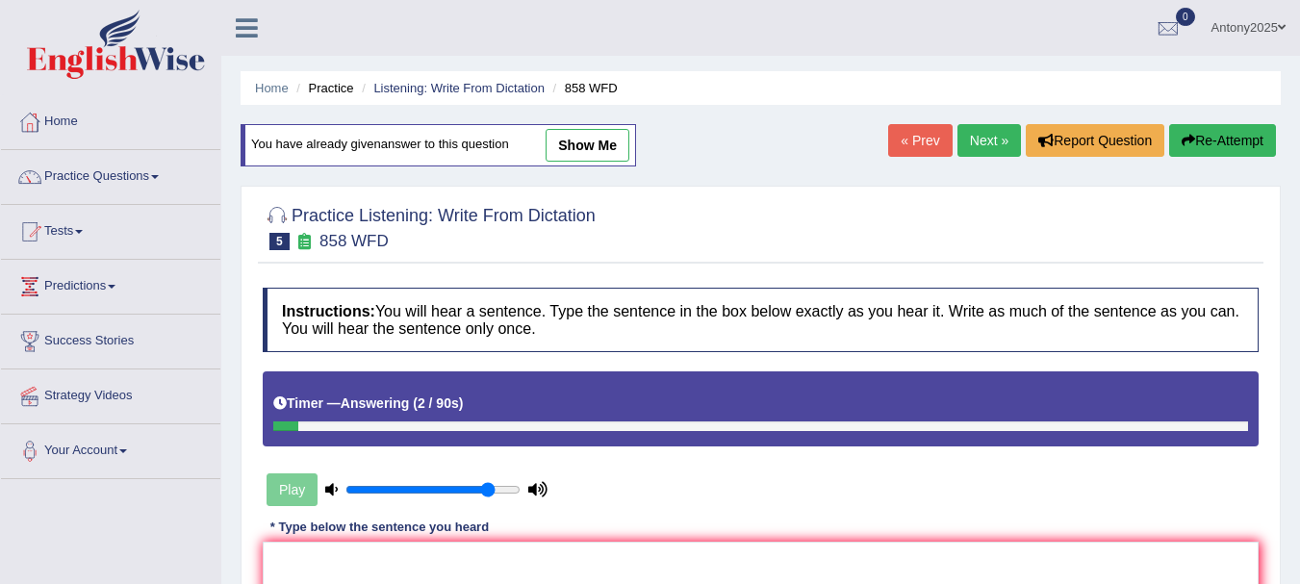
click at [991, 135] on link "Next »" at bounding box center [990, 140] width 64 height 33
